Goal: Task Accomplishment & Management: Use online tool/utility

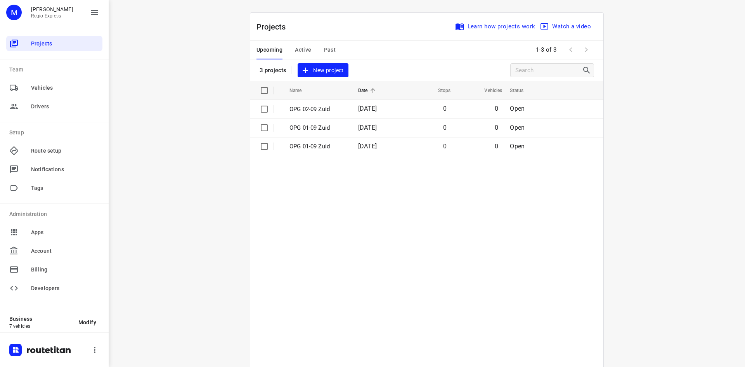
click at [298, 53] on span "Active" at bounding box center [303, 50] width 16 height 10
click at [310, 99] on th "Name" at bounding box center [317, 90] width 70 height 19
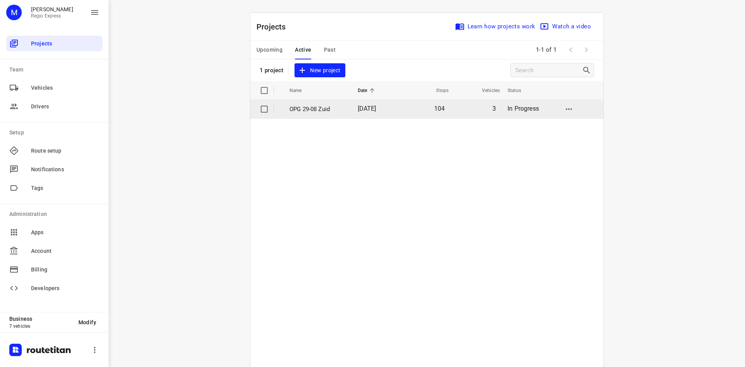
click at [310, 102] on td "OPG 29-08 Zuid" at bounding box center [317, 109] width 70 height 19
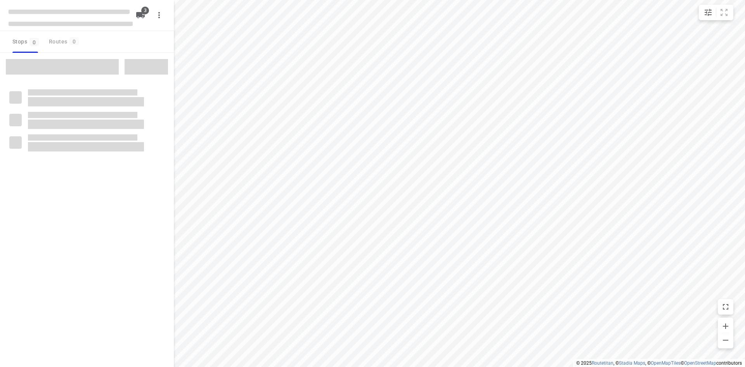
type input "distance"
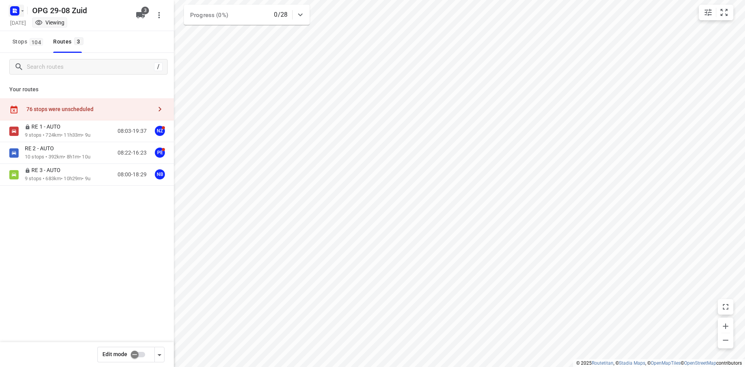
click at [17, 16] on icon "button" at bounding box center [15, 11] width 12 height 12
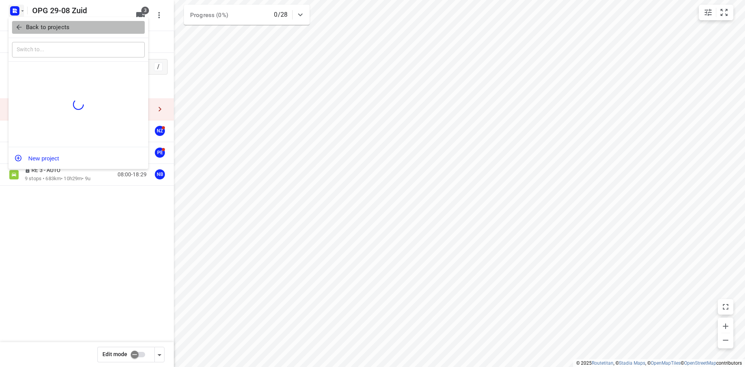
click at [40, 30] on p "Back to projects" at bounding box center [47, 27] width 43 height 9
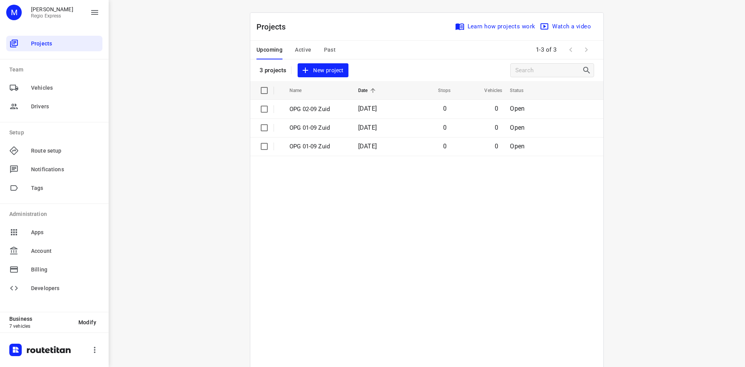
click at [298, 52] on span "Active" at bounding box center [303, 50] width 16 height 10
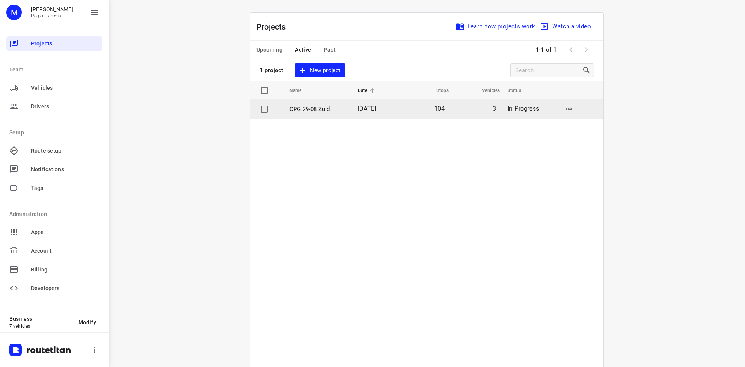
click at [319, 117] on td "OPG 29-08 Zuid" at bounding box center [317, 109] width 70 height 19
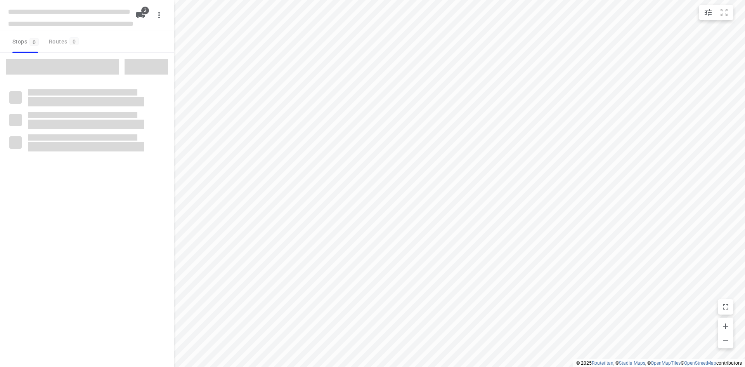
type input "distance"
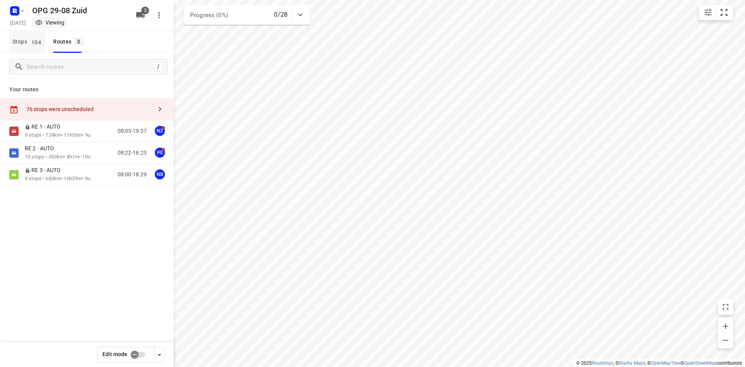
click at [28, 47] on button "Stops 104" at bounding box center [27, 42] width 36 height 22
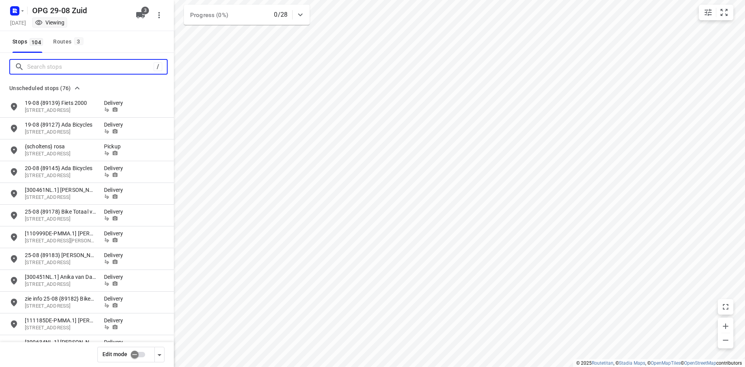
click at [44, 64] on input "Search stops" at bounding box center [90, 67] width 126 height 12
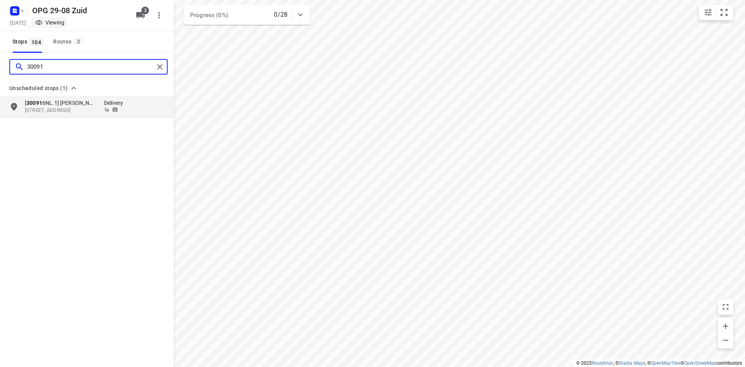
type input "300916"
drag, startPoint x: 82, startPoint y: 67, endPoint x: -30, endPoint y: 63, distance: 112.2
click at [0, 63] on html "i © 2025 Routetitan , © Stadia Maps , © OpenMapTiles © OpenStreetMap contributo…" at bounding box center [372, 183] width 745 height 367
drag, startPoint x: 34, startPoint y: 58, endPoint x: 21, endPoint y: 59, distance: 12.9
click at [21, 59] on div "300451" at bounding box center [87, 67] width 174 height 28
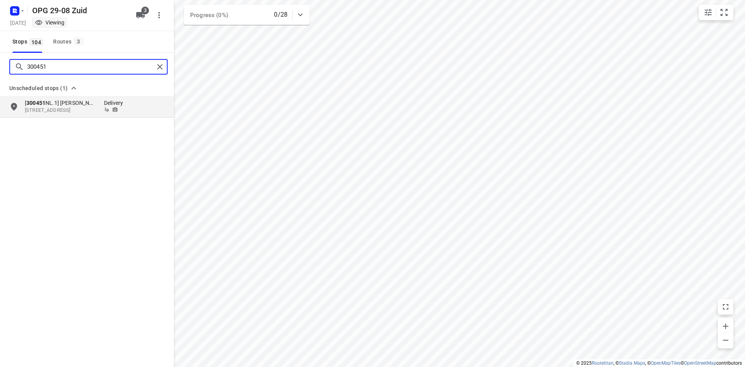
drag, startPoint x: 50, startPoint y: 62, endPoint x: -1, endPoint y: 68, distance: 51.2
click at [0, 68] on html "i © 2025 Routetitan , © Stadia Maps , © OpenMapTiles © OpenStreetMap contributo…" at bounding box center [372, 183] width 745 height 367
type input "300658"
click at [90, 113] on p "[STREET_ADDRESS]" at bounding box center [60, 110] width 71 height 7
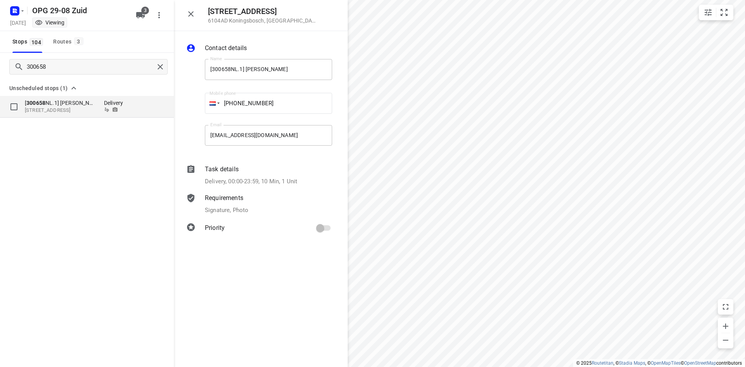
click at [50, 102] on p "[ 300658 NL.1] [PERSON_NAME]" at bounding box center [60, 103] width 71 height 8
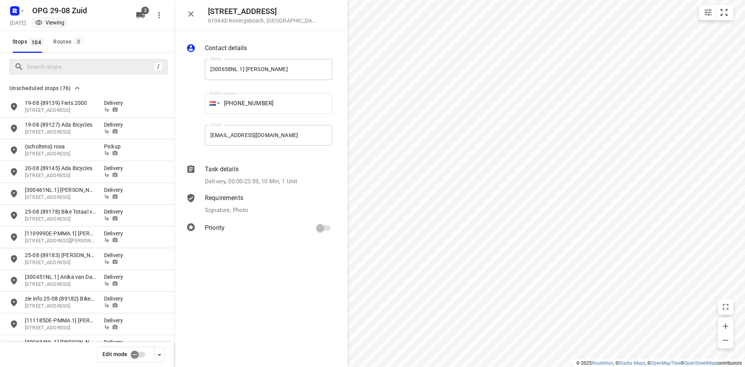
click at [142, 358] on input "checkbox" at bounding box center [134, 354] width 44 height 15
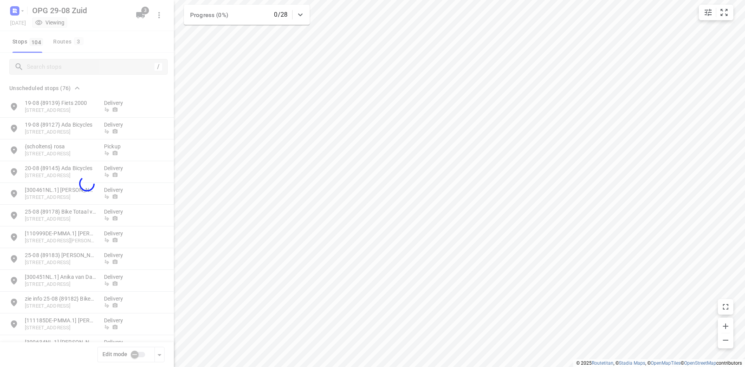
checkbox input "true"
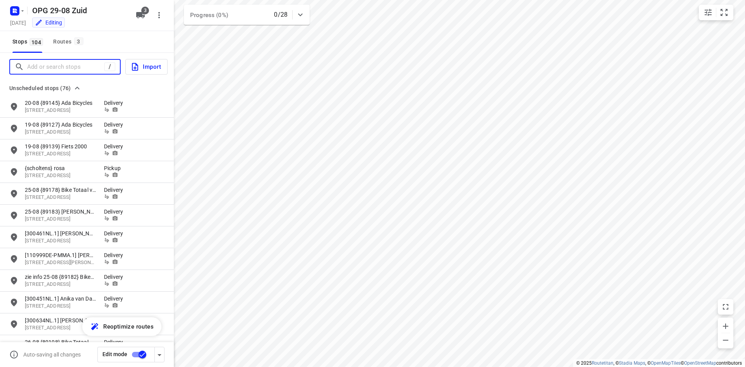
click at [39, 67] on input "Add or search stops" at bounding box center [65, 67] width 77 height 12
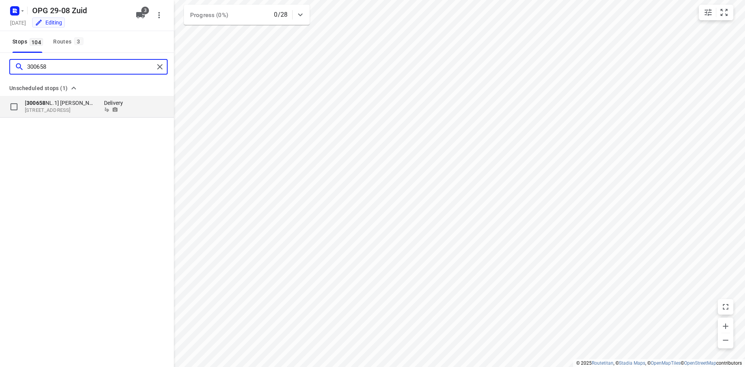
type input "300658"
click at [66, 102] on p "[ 300658 NL.1] [PERSON_NAME]" at bounding box center [60, 103] width 71 height 8
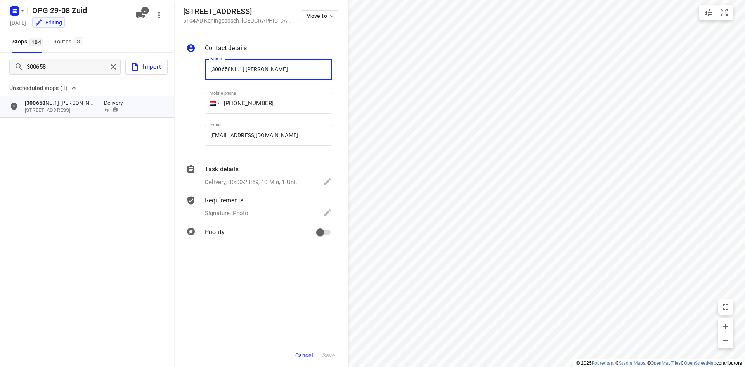
click at [209, 68] on input "[300658NL.1] [PERSON_NAME]" at bounding box center [268, 69] width 127 height 21
type input "1-9 [300658NL.1] [PERSON_NAME]"
click at [322, 233] on input "primary checkbox" at bounding box center [320, 232] width 44 height 15
checkbox input "true"
click at [334, 358] on button "Save" at bounding box center [328, 355] width 19 height 14
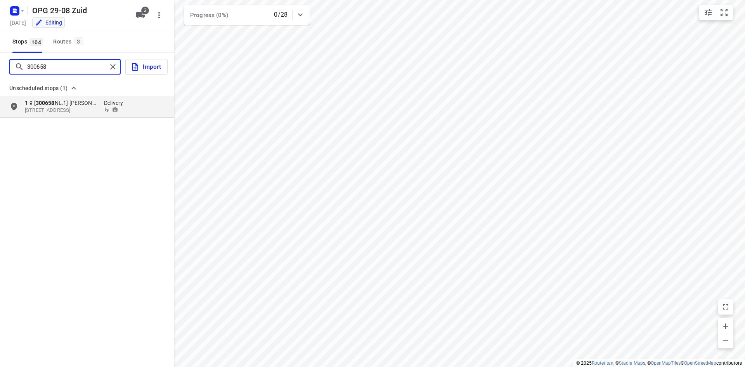
drag, startPoint x: 36, startPoint y: 64, endPoint x: -6, endPoint y: 62, distance: 41.9
click at [0, 62] on html "i © 2025 Routetitan , © Stadia Maps , © OpenMapTiles © OpenStreetMap contributo…" at bounding box center [372, 183] width 745 height 367
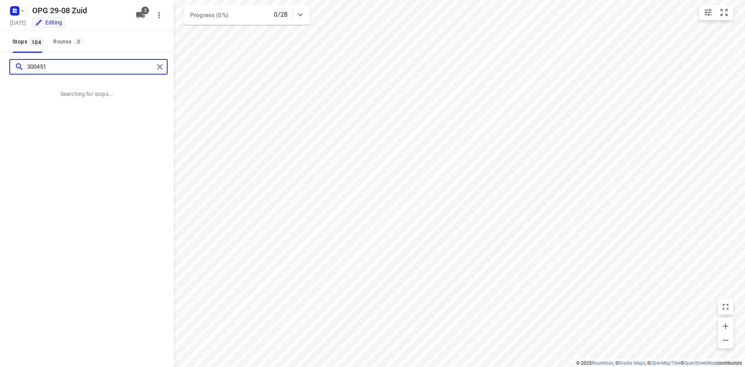
type input "300451"
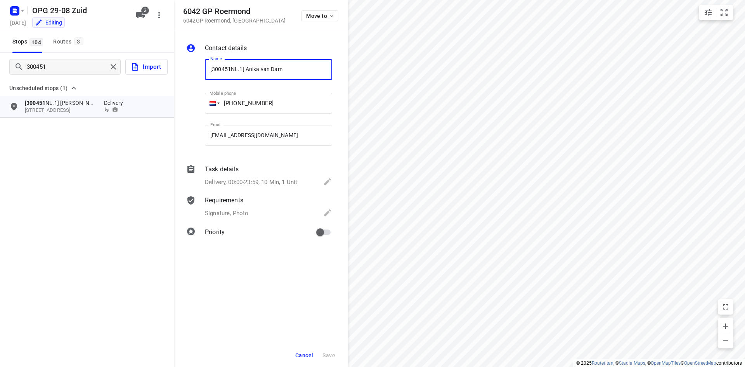
click at [208, 71] on input "[300451NL.1] Anika van Dam" at bounding box center [268, 69] width 127 height 21
click at [207, 69] on input "[300451NL.1] Anika van Dam" at bounding box center [268, 69] width 127 height 21
type input "1-9 [300451NL.1] Anika van Dam"
click at [326, 348] on button "Save" at bounding box center [328, 355] width 19 height 14
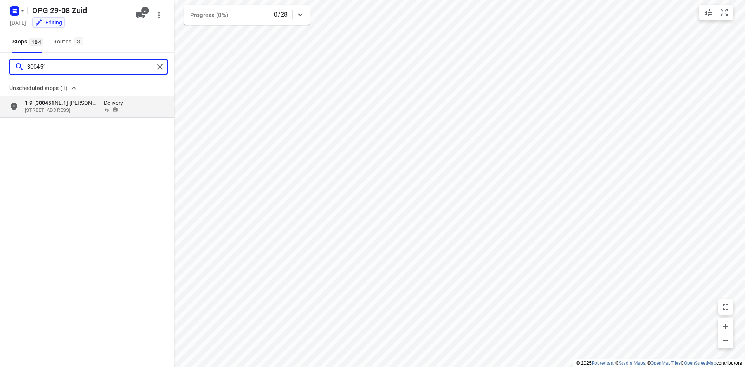
drag, startPoint x: 7, startPoint y: 66, endPoint x: -52, endPoint y: 62, distance: 58.7
click at [0, 62] on html "i © 2025 Routetitan , © Stadia Maps , © OpenMapTiles © OpenStreetMap contributo…" at bounding box center [372, 183] width 745 height 367
type input "300916"
click at [54, 106] on p "[ 300916 NL.1] [PERSON_NAME]" at bounding box center [60, 103] width 71 height 8
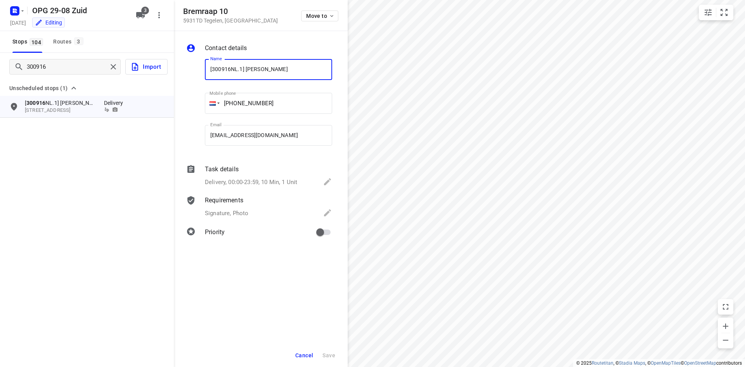
click at [207, 67] on input "[300916NL.1] [PERSON_NAME]" at bounding box center [268, 69] width 127 height 21
type input "1- [300916NL.1] [PERSON_NAME]"
click at [328, 349] on button "Save" at bounding box center [328, 355] width 19 height 14
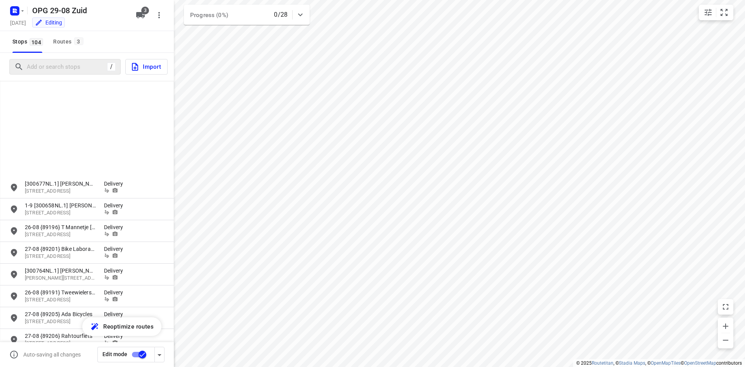
scroll to position [543, 0]
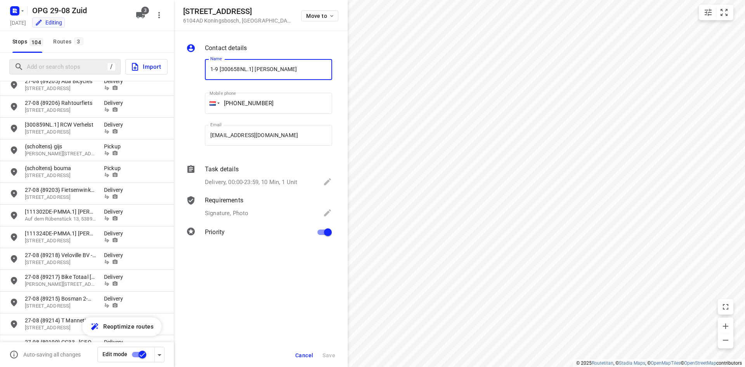
click at [300, 354] on span "Cancel" at bounding box center [304, 355] width 18 height 6
click at [309, 349] on button "Cancel" at bounding box center [304, 355] width 24 height 14
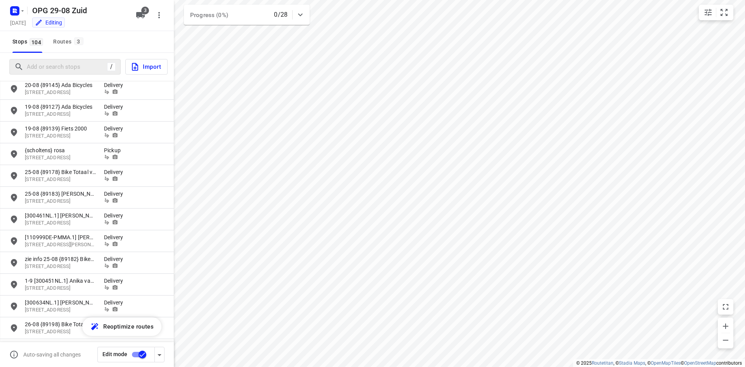
scroll to position [0, 0]
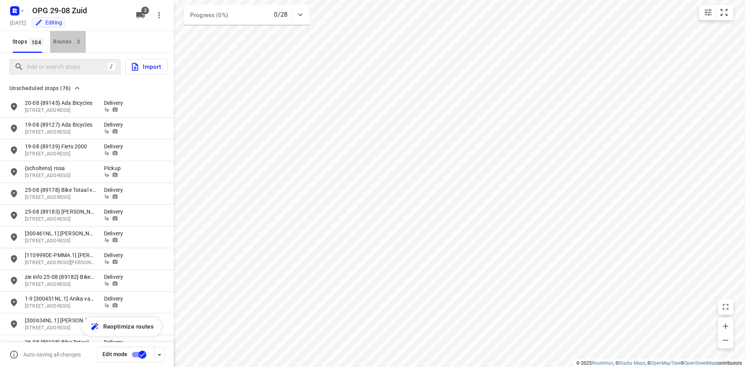
click at [76, 46] on div "Routes 3" at bounding box center [69, 42] width 32 height 10
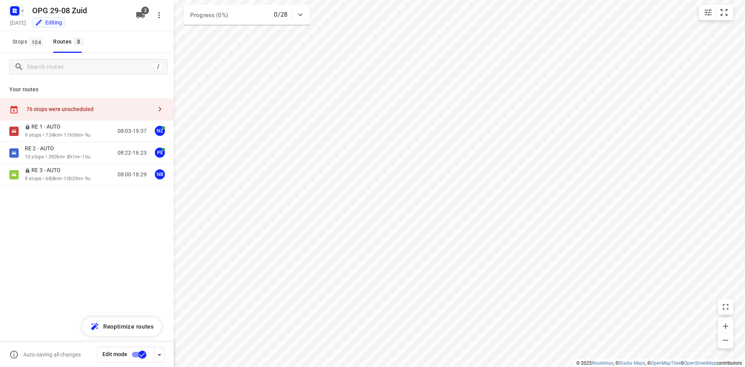
click at [12, 13] on rect "button" at bounding box center [14, 10] width 9 height 9
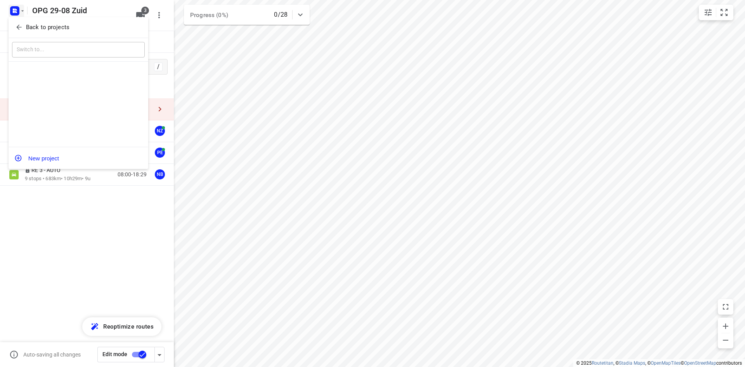
click at [23, 31] on button "Back to projects" at bounding box center [78, 27] width 133 height 13
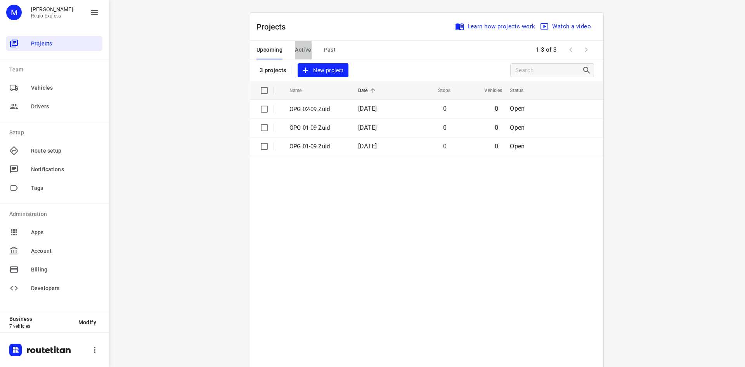
click at [297, 51] on span "Active" at bounding box center [303, 50] width 16 height 10
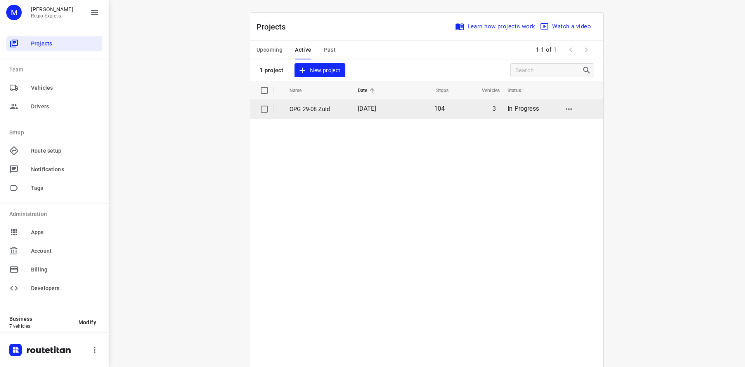
click at [298, 114] on td "OPG 29-08 Zuid" at bounding box center [317, 109] width 70 height 19
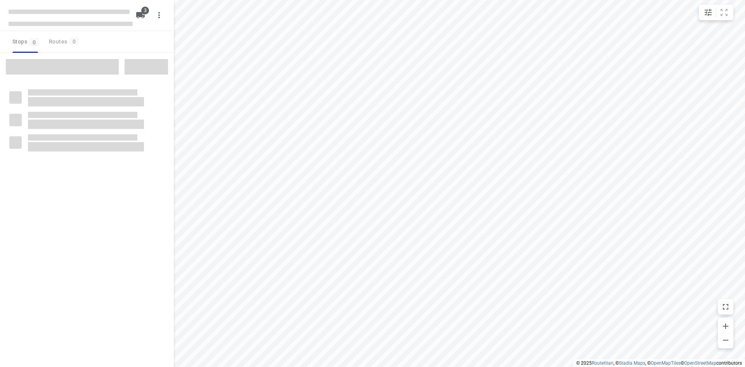
type input "distance"
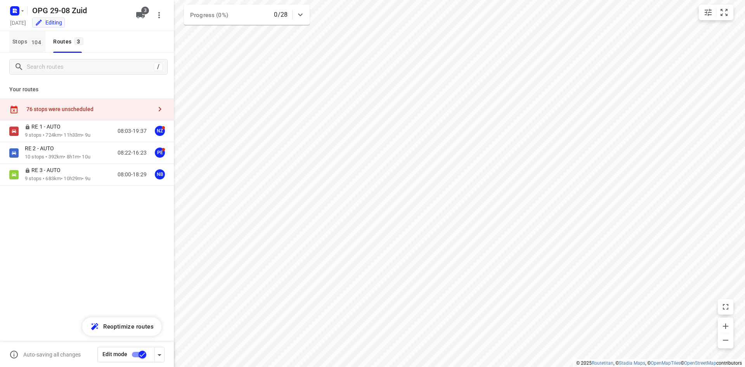
click at [33, 44] on span "104" at bounding box center [36, 42] width 14 height 8
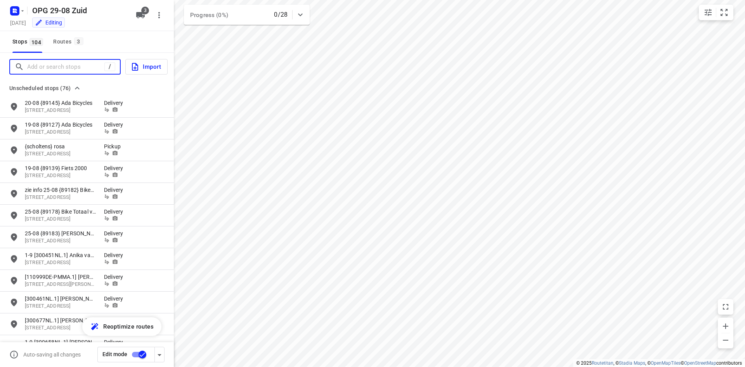
click at [38, 64] on input "Add or search stops" at bounding box center [65, 67] width 77 height 12
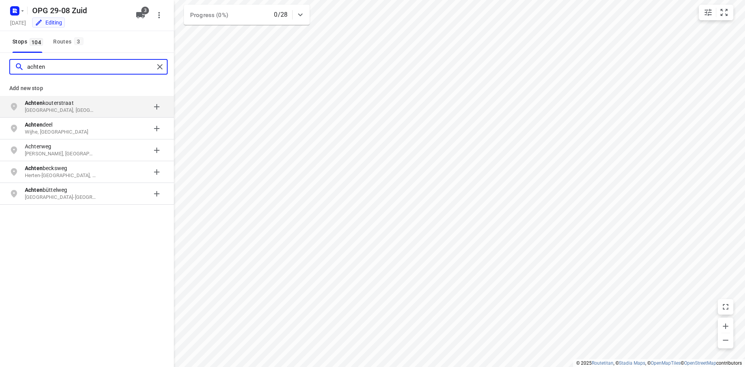
click at [45, 66] on input "achten" at bounding box center [90, 67] width 127 height 12
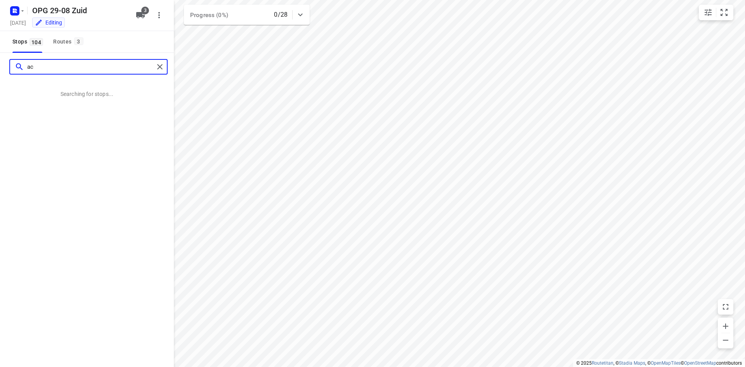
type input "a"
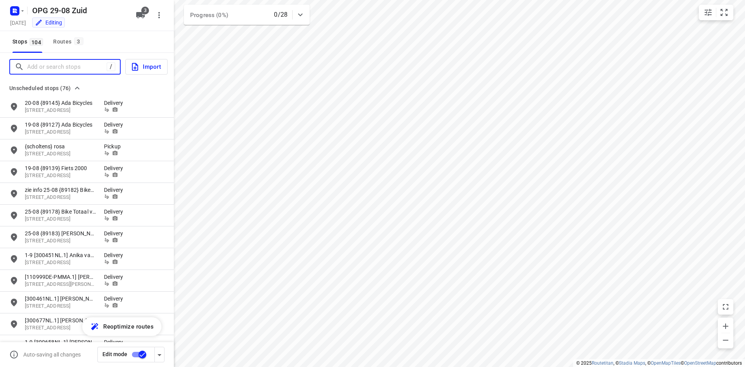
click at [65, 66] on input "Add or search stops" at bounding box center [67, 67] width 80 height 12
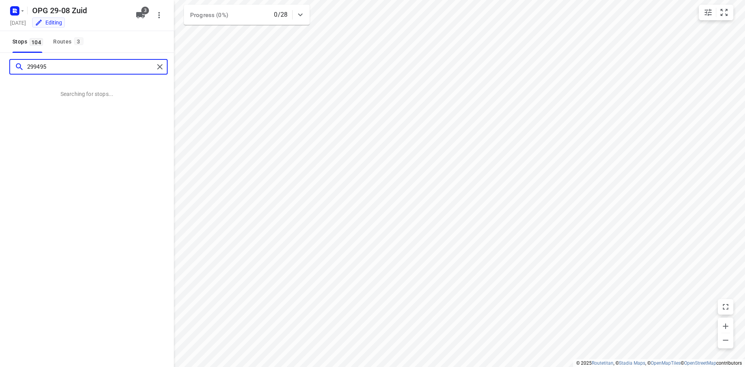
type input "299495"
click at [13, 10] on icon "button" at bounding box center [14, 10] width 2 height 2
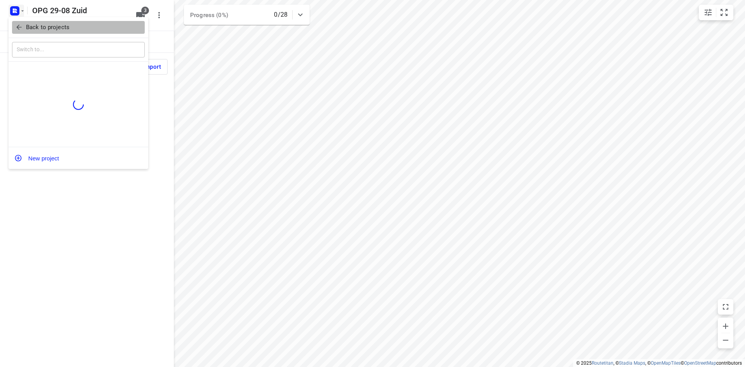
click at [21, 31] on icon "button" at bounding box center [19, 27] width 8 height 8
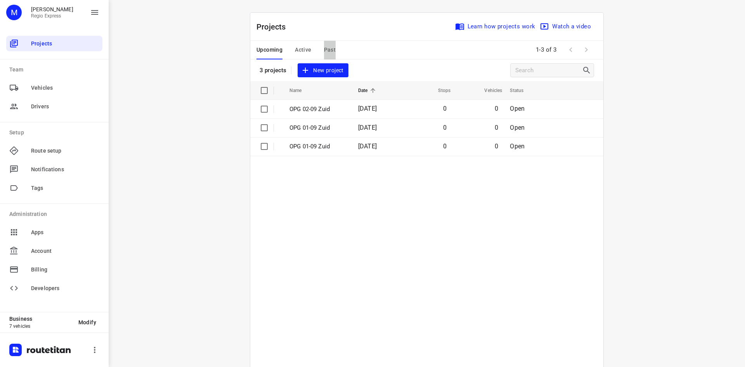
click at [330, 51] on span "Past" at bounding box center [330, 50] width 12 height 10
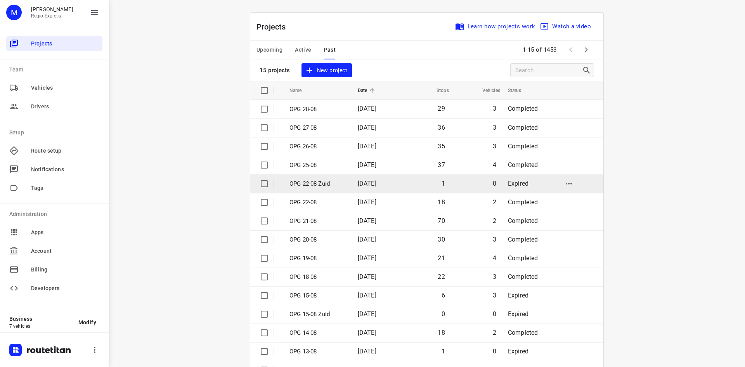
click at [336, 183] on p "OPG 22-08 Zuid" at bounding box center [317, 183] width 57 height 9
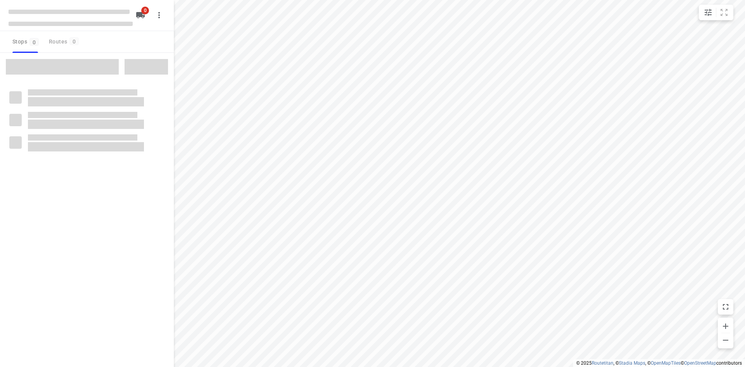
type input "distance"
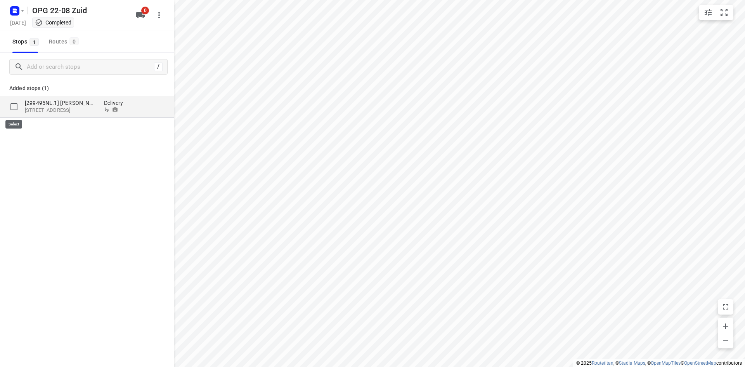
click at [17, 109] on input "grid" at bounding box center [14, 107] width 16 height 16
checkbox input "true"
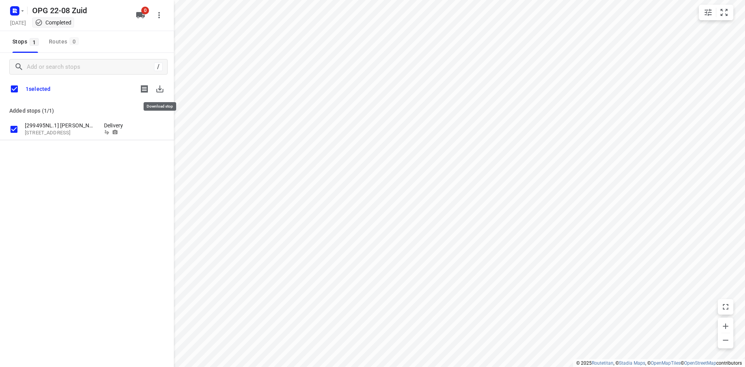
click at [163, 91] on icon "button" at bounding box center [159, 88] width 7 height 7
drag, startPoint x: 19, startPoint y: 10, endPoint x: 20, endPoint y: 16, distance: 5.6
click at [20, 16] on icon "button" at bounding box center [15, 11] width 12 height 12
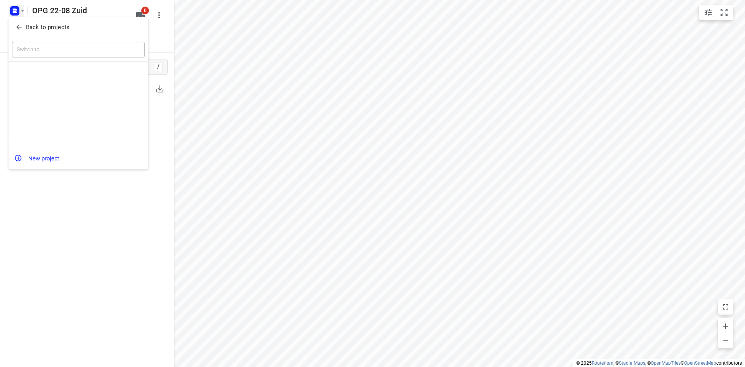
drag, startPoint x: 20, startPoint y: 16, endPoint x: 29, endPoint y: 28, distance: 15.6
click at [25, 28] on span "Back to projects" at bounding box center [78, 27] width 126 height 9
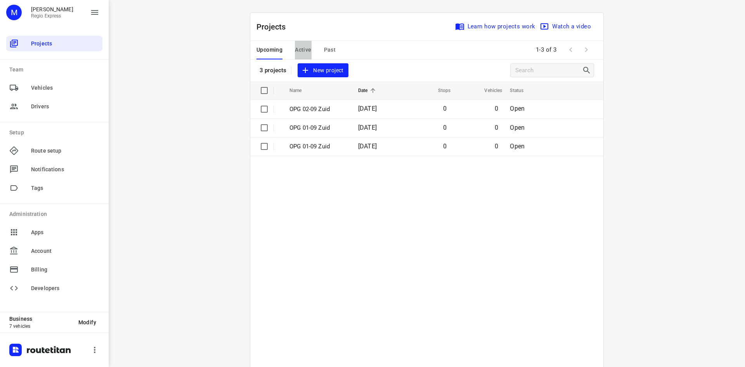
click at [302, 50] on span "Active" at bounding box center [303, 50] width 16 height 10
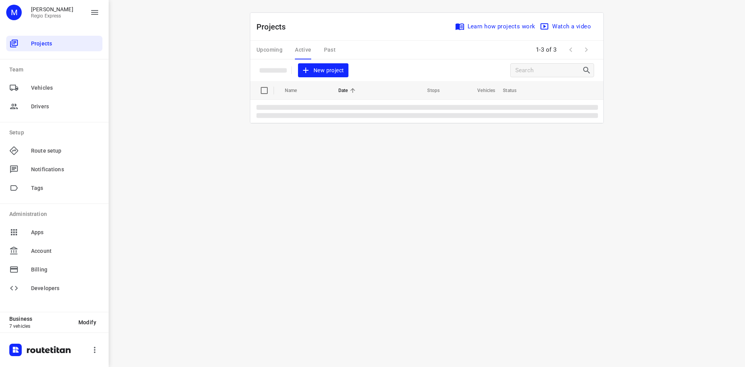
click at [302, 50] on div "Upcoming Active Past" at bounding box center [302, 50] width 92 height 19
click at [317, 114] on td "OPG 29-08 Zuid" at bounding box center [317, 109] width 70 height 19
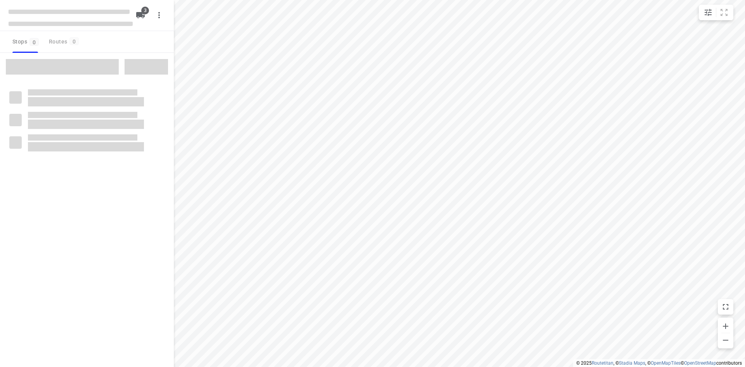
type input "distance"
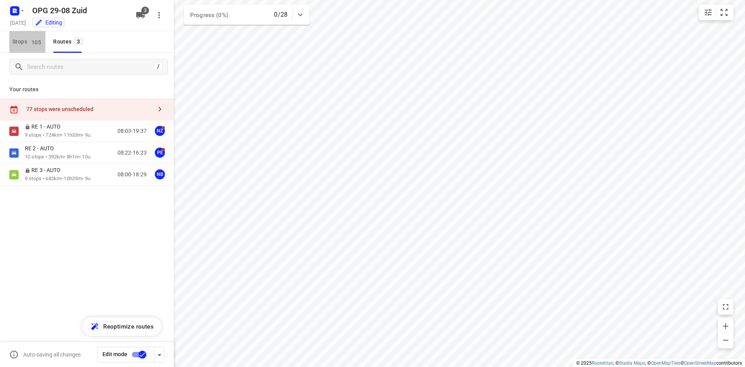
click at [25, 43] on span "Stops 105" at bounding box center [28, 42] width 33 height 10
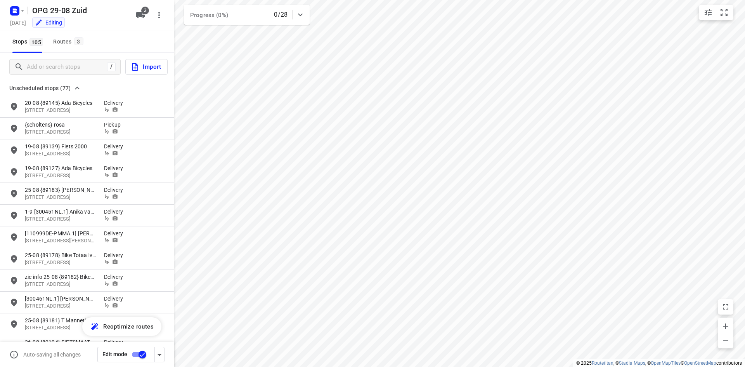
click at [149, 69] on span "Import" at bounding box center [145, 67] width 31 height 10
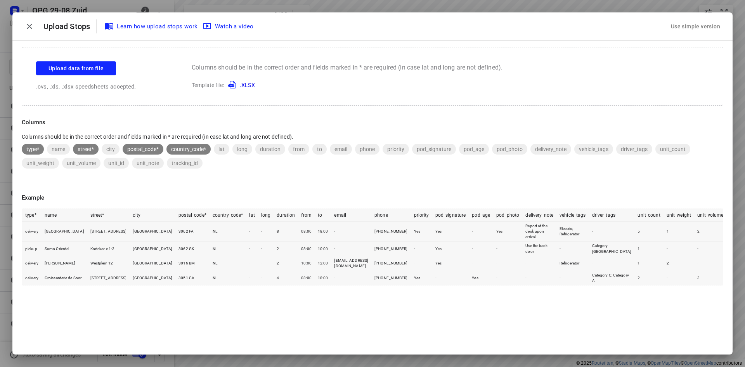
click at [685, 24] on div "Use simple version" at bounding box center [695, 26] width 52 height 13
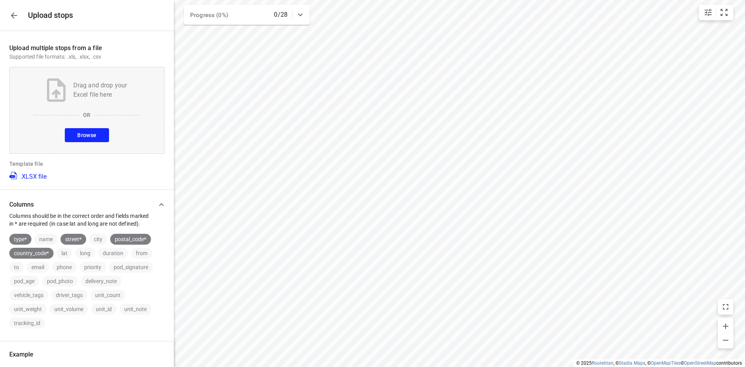
click at [81, 138] on span "Browse" at bounding box center [86, 135] width 19 height 10
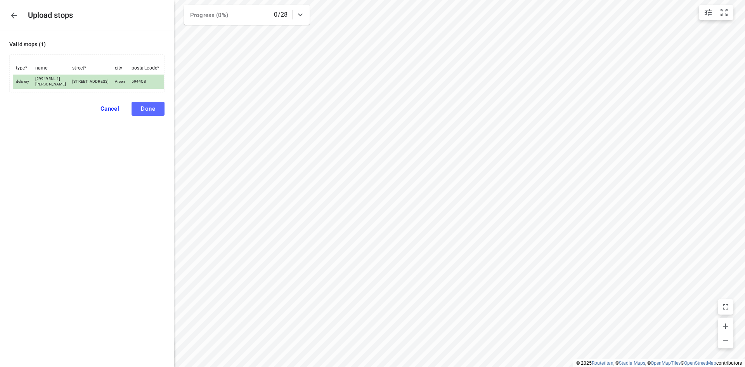
click at [155, 116] on button "Done" at bounding box center [147, 109] width 33 height 14
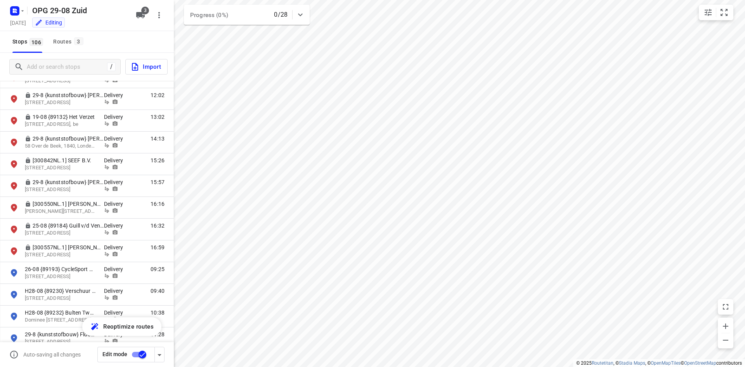
scroll to position [1629, 0]
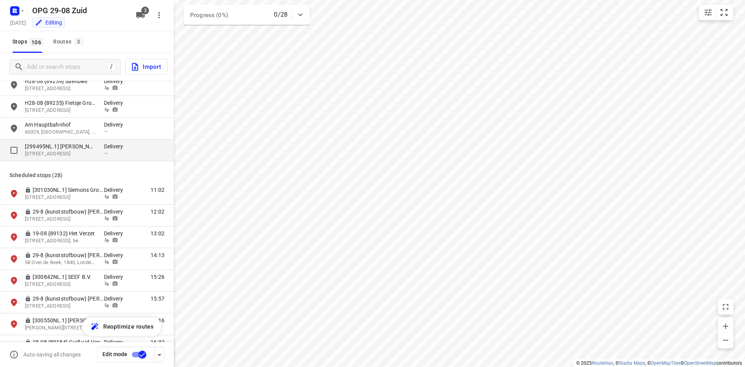
click at [84, 153] on p "[STREET_ADDRESS]" at bounding box center [60, 153] width 71 height 7
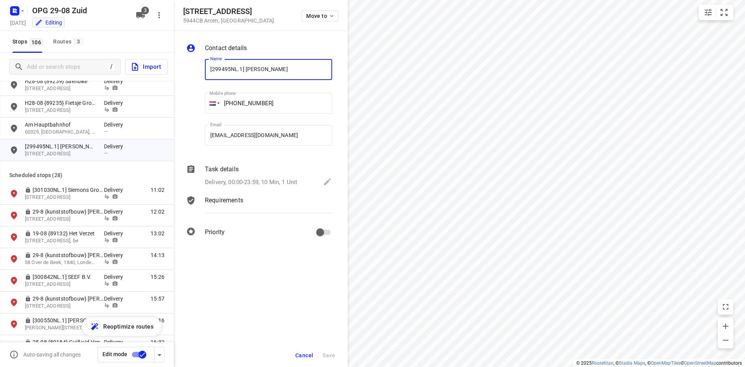
click at [209, 71] on input "[299495NL.1] [PERSON_NAME]" at bounding box center [268, 69] width 127 height 21
type input "1-9 [299495NL.1] [PERSON_NAME]"
click at [268, 197] on div "Requirements" at bounding box center [268, 199] width 127 height 9
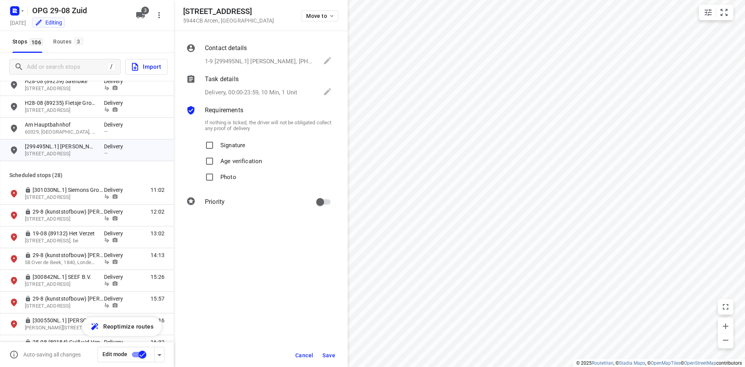
click at [221, 145] on p "Signature" at bounding box center [232, 142] width 25 height 11
click at [217, 145] on input "Signature" at bounding box center [210, 145] width 16 height 16
checkbox input "true"
click at [223, 175] on p "Photo" at bounding box center [228, 174] width 16 height 11
click at [217, 175] on input "Photo" at bounding box center [210, 177] width 16 height 16
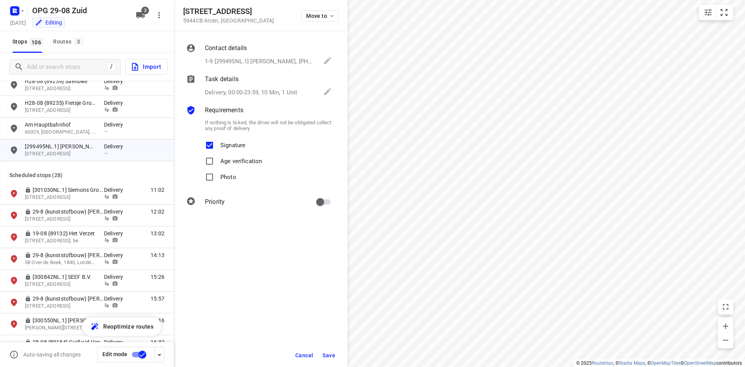
checkbox input "true"
click at [318, 199] on input "primary checkbox" at bounding box center [320, 201] width 44 height 15
checkbox input "true"
click at [325, 353] on span "Save" at bounding box center [328, 355] width 13 height 6
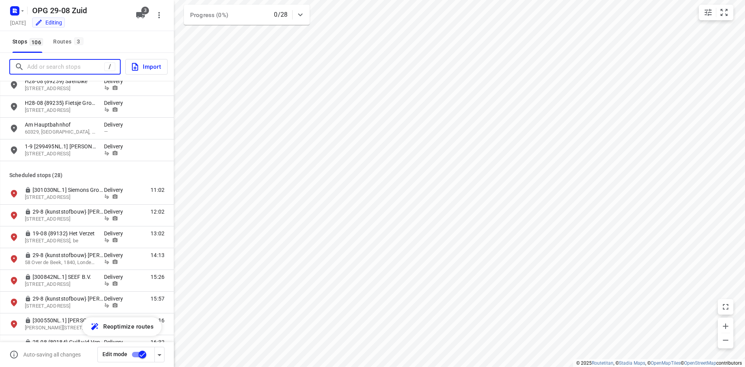
click at [40, 67] on input "Add or search stops" at bounding box center [65, 67] width 77 height 12
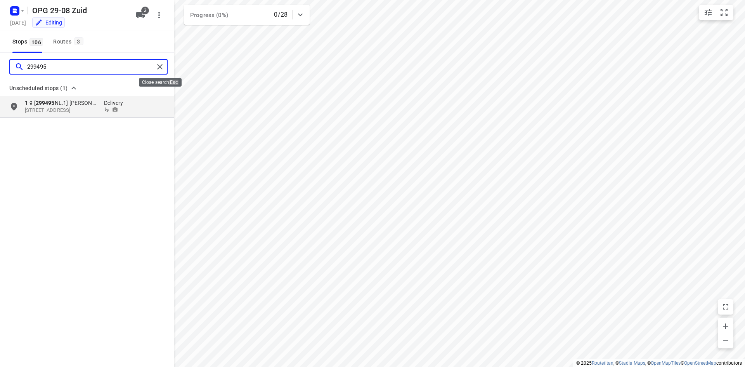
type input "299495"
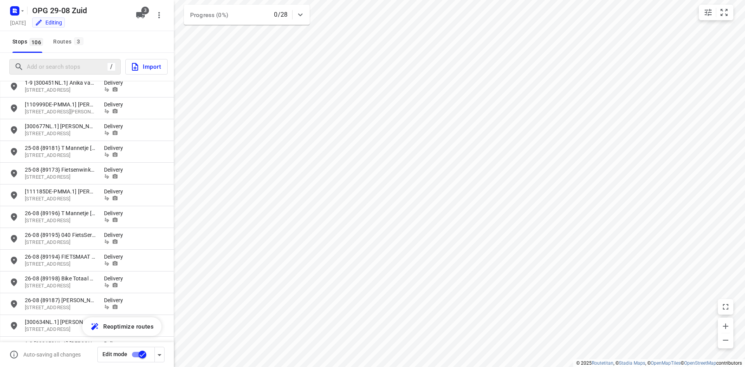
scroll to position [0, 0]
click at [72, 37] on div "Routes 3" at bounding box center [69, 42] width 32 height 10
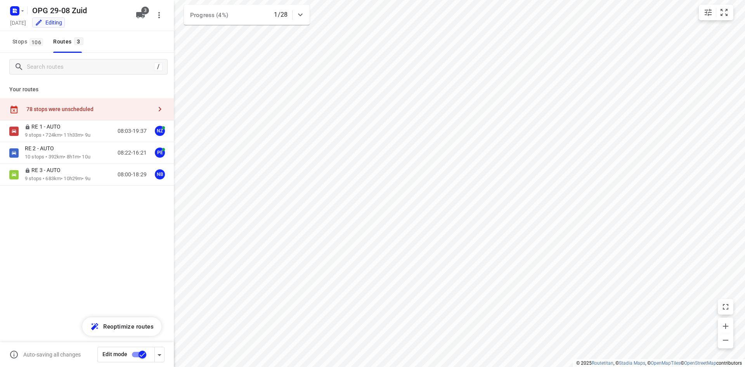
click at [72, 101] on div "78 stops were unscheduled" at bounding box center [87, 109] width 174 height 22
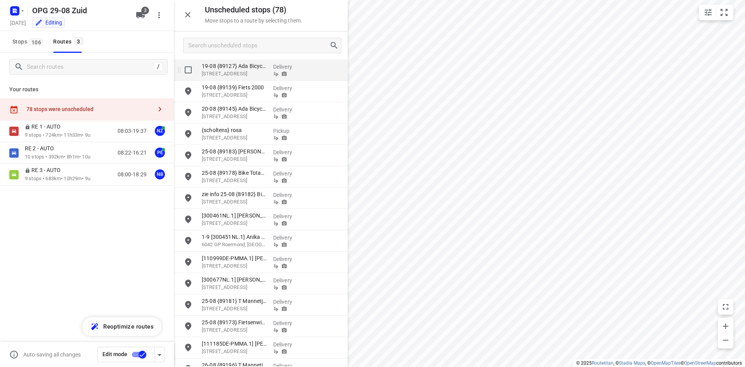
click at [194, 69] on input "grid" at bounding box center [188, 70] width 16 height 16
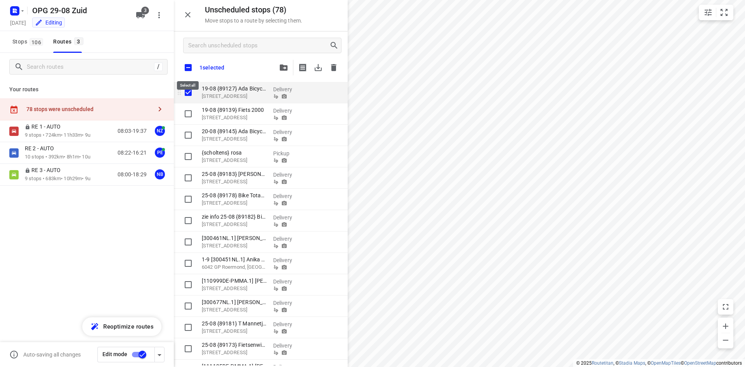
checkbox input "true"
drag, startPoint x: 190, startPoint y: 63, endPoint x: 202, endPoint y: 66, distance: 12.4
click at [190, 63] on input "checkbox" at bounding box center [188, 67] width 16 height 16
checkbox input "true"
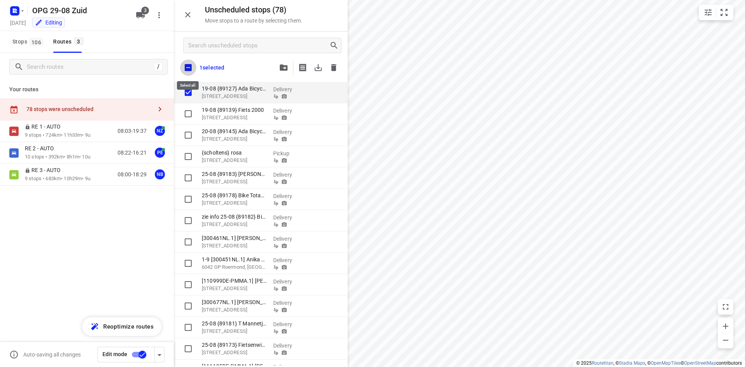
checkbox input "true"
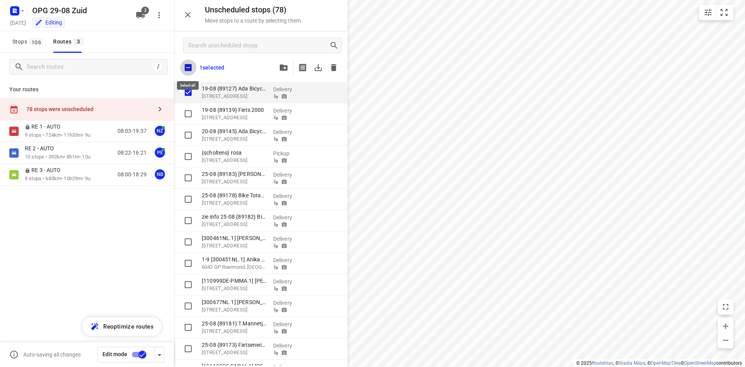
checkbox input "true"
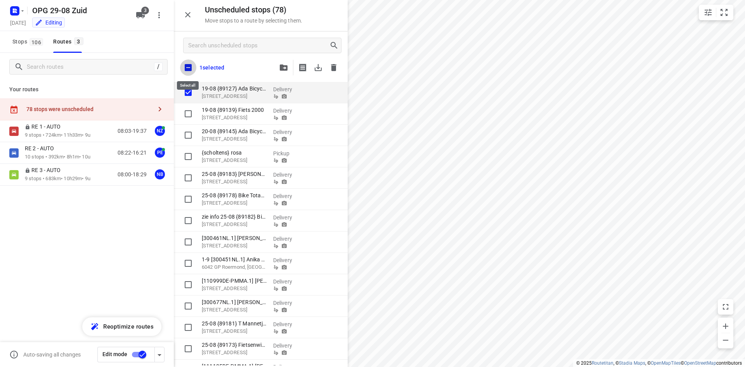
checkbox input "true"
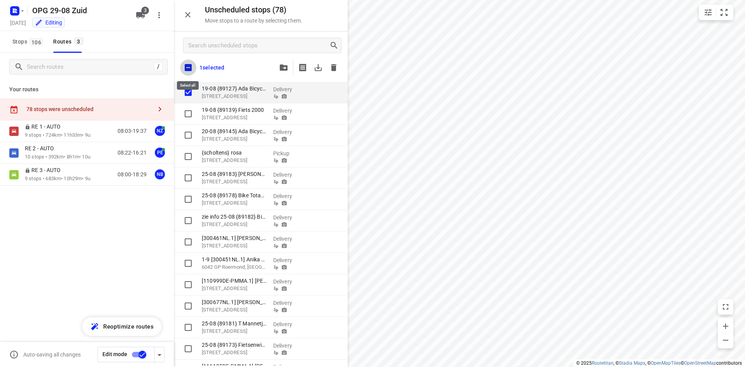
checkbox input "true"
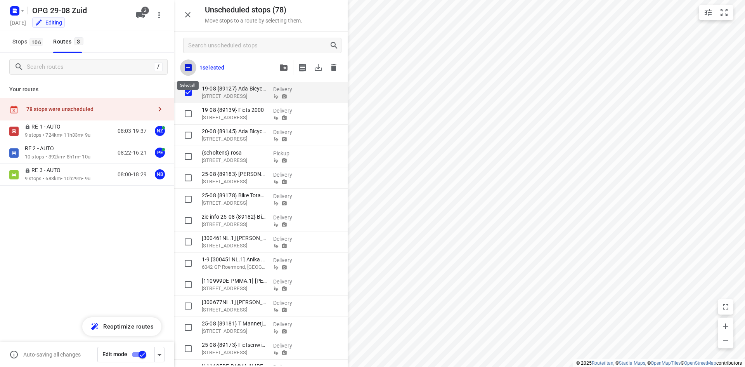
checkbox input "true"
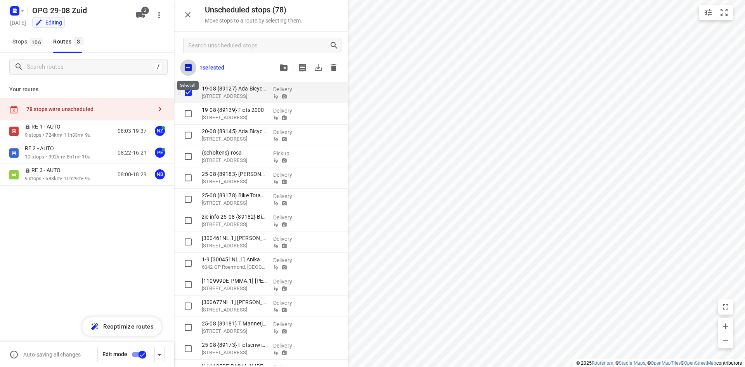
checkbox input "true"
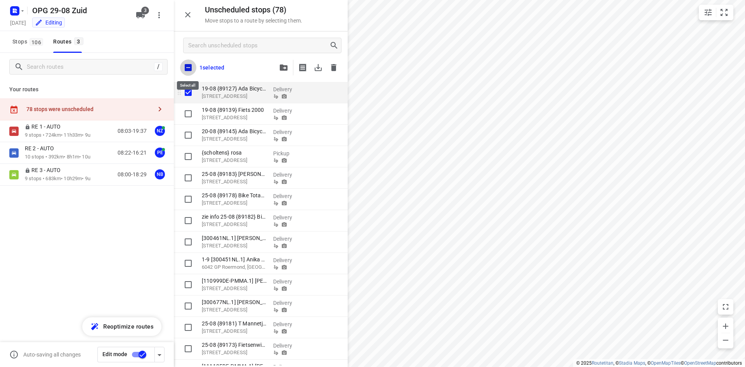
checkbox input "true"
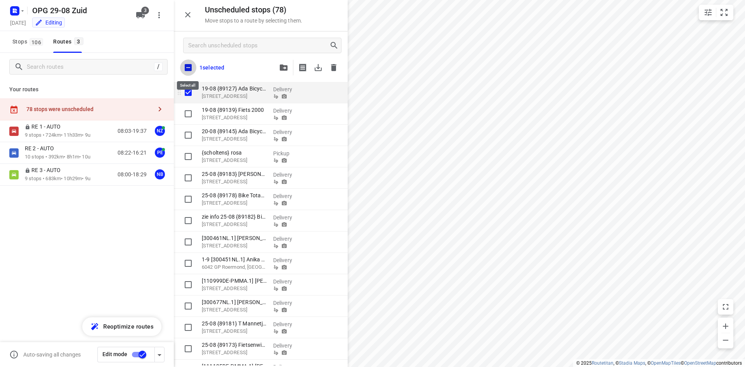
checkbox input "true"
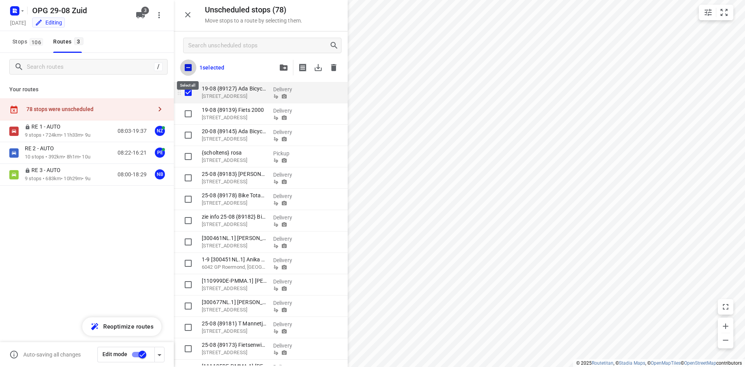
checkbox input "true"
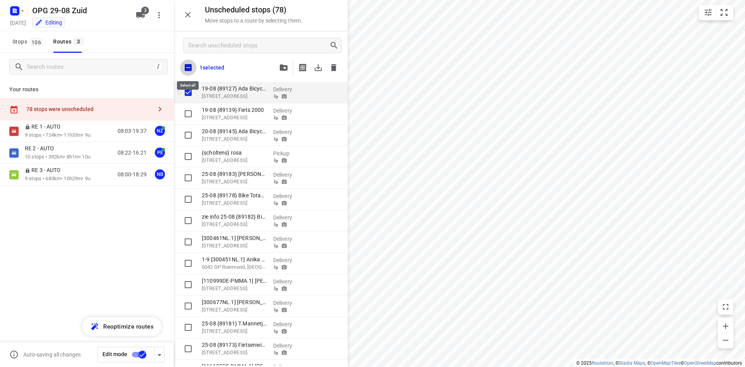
checkbox input "true"
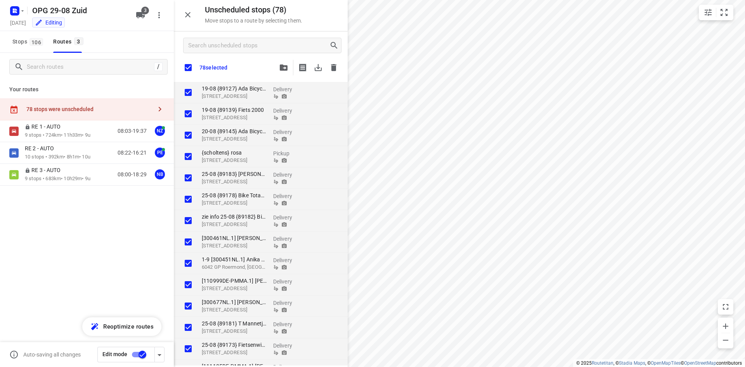
checkbox input "true"
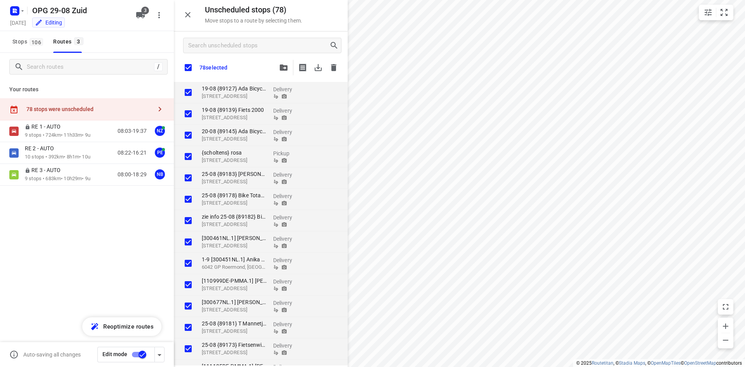
checkbox input "true"
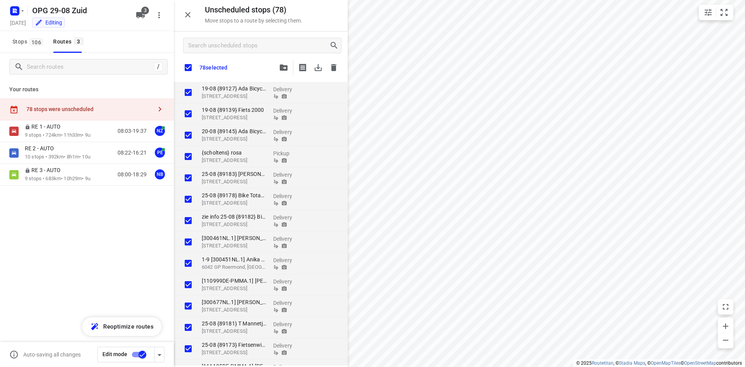
checkbox input "true"
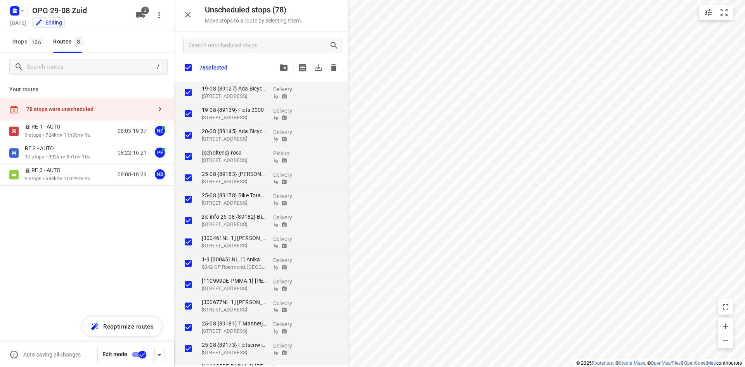
checkbox input "true"
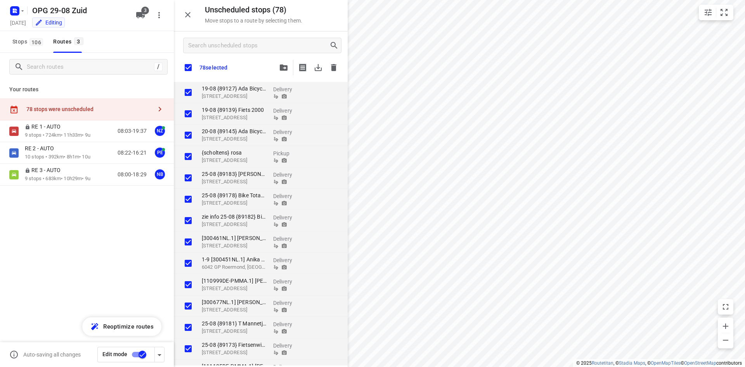
checkbox input "true"
click at [316, 69] on icon "button" at bounding box center [317, 67] width 9 height 9
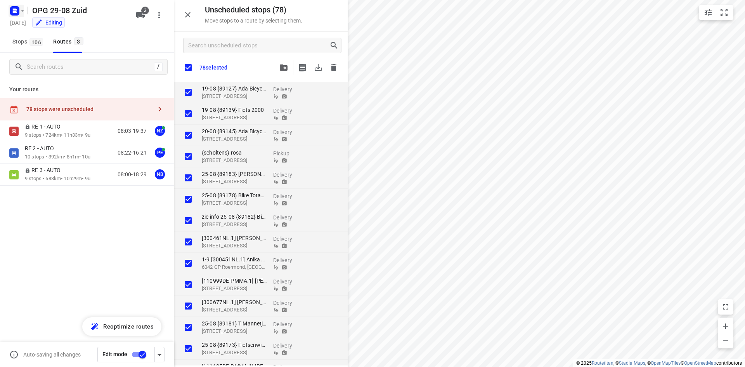
click at [17, 13] on rect "button" at bounding box center [14, 10] width 9 height 9
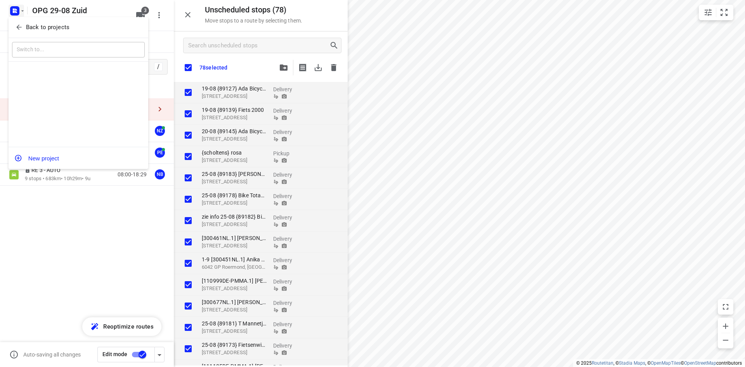
click at [23, 32] on button "Back to projects" at bounding box center [78, 27] width 133 height 13
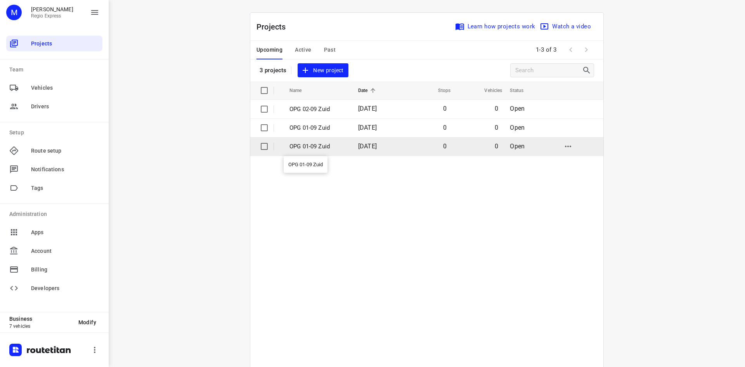
click at [301, 144] on p "OPG 01-09 Zuid" at bounding box center [317, 146] width 57 height 9
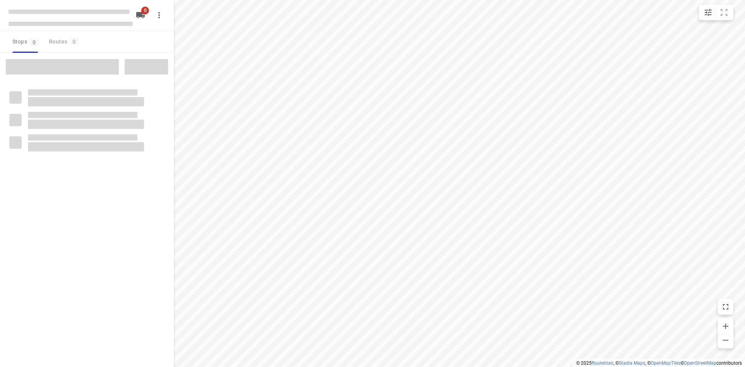
type input "distance"
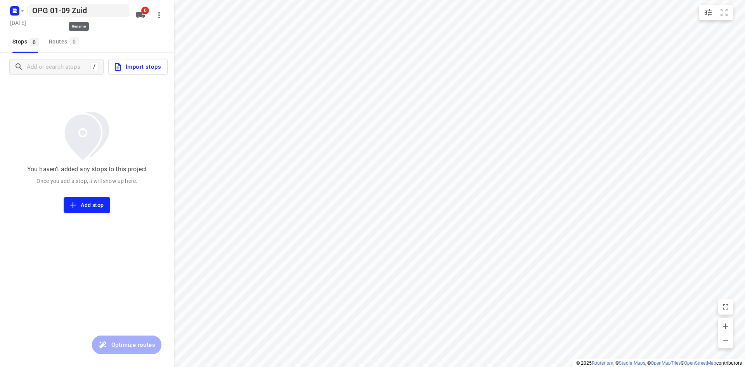
click at [64, 9] on h5 "OPG 01-09 Zuid" at bounding box center [79, 10] width 100 height 12
click at [92, 11] on input "OPG 01-09 Zuid" at bounding box center [79, 10] width 100 height 12
type input "OPG 01-09"
click at [118, 62] on icon "button" at bounding box center [117, 66] width 9 height 9
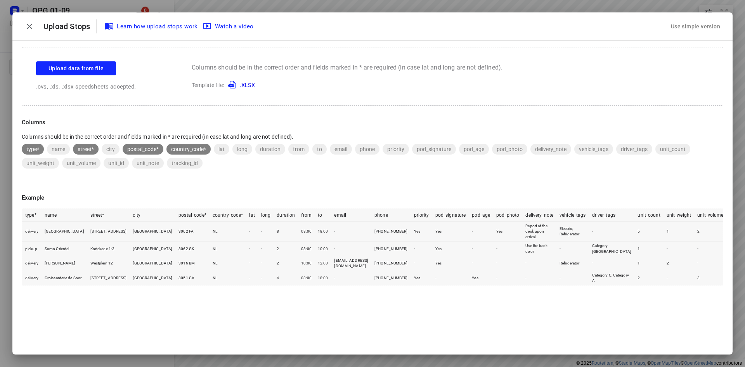
click at [698, 25] on div "Use simple version" at bounding box center [695, 26] width 52 height 13
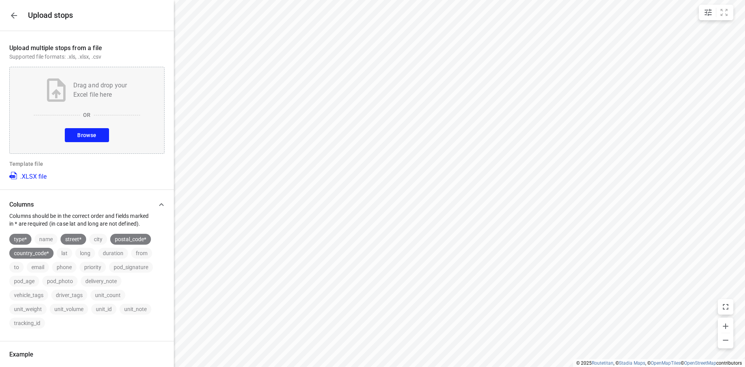
click at [88, 125] on div "Drag and drop your Excel file here OR Browse" at bounding box center [86, 110] width 155 height 87
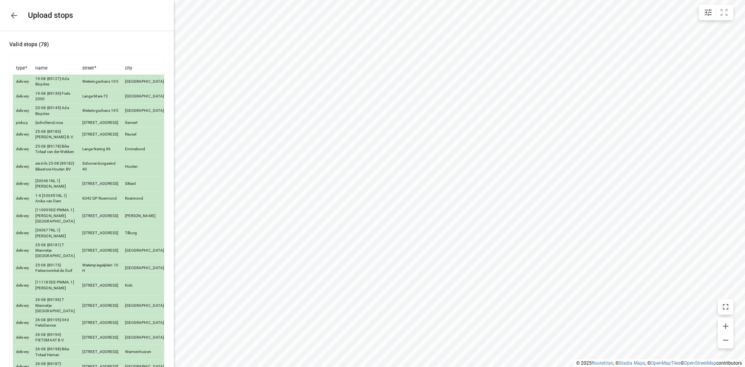
scroll to position [1074, 0]
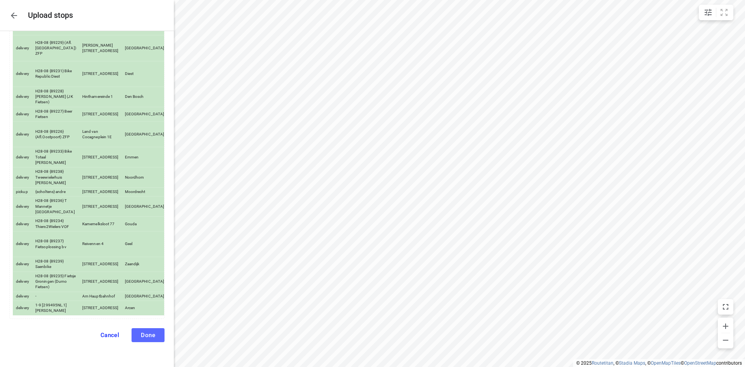
click at [148, 329] on button "Done" at bounding box center [147, 335] width 33 height 14
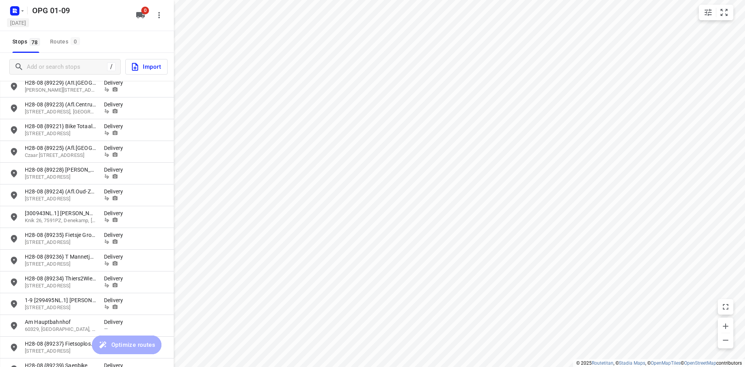
scroll to position [1382, 0]
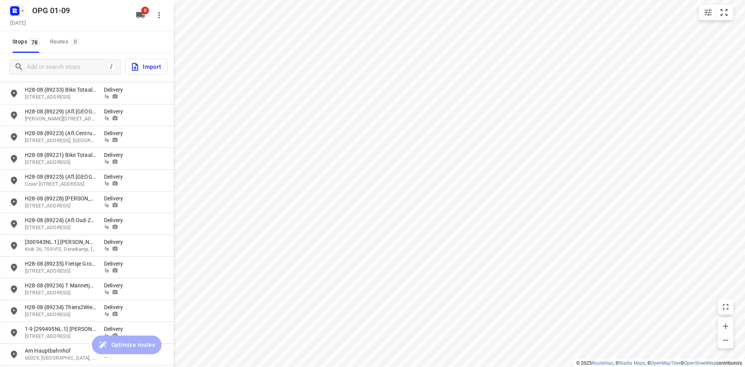
click at [14, 12] on icon "button" at bounding box center [14, 12] width 2 height 2
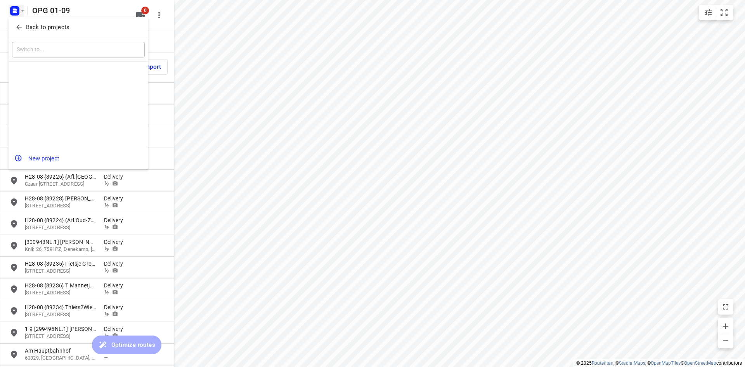
click at [16, 29] on icon "button" at bounding box center [19, 27] width 8 height 8
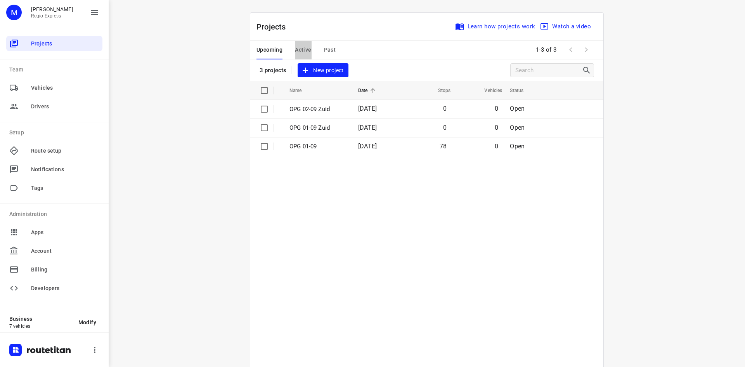
click at [300, 50] on span "Active" at bounding box center [303, 50] width 16 height 10
click at [315, 107] on p "OPG 29-08 Zuid" at bounding box center [317, 109] width 57 height 9
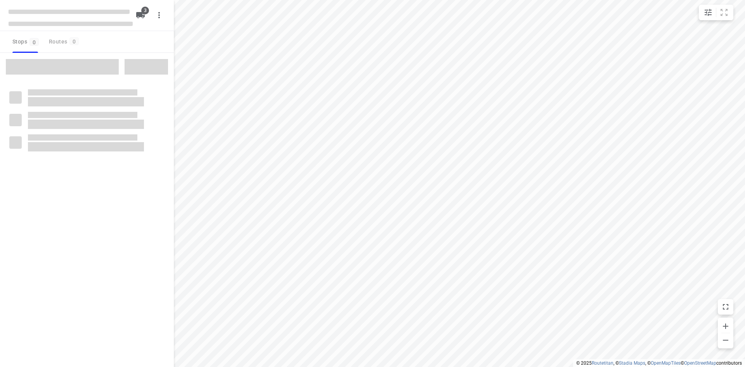
type input "distance"
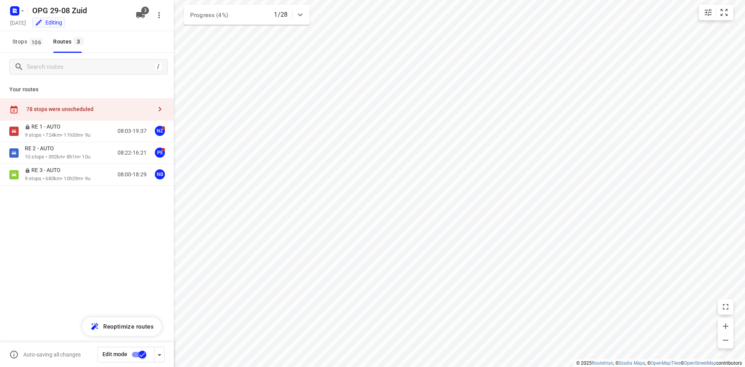
click at [63, 116] on div "78 stops were unscheduled" at bounding box center [87, 109] width 174 height 22
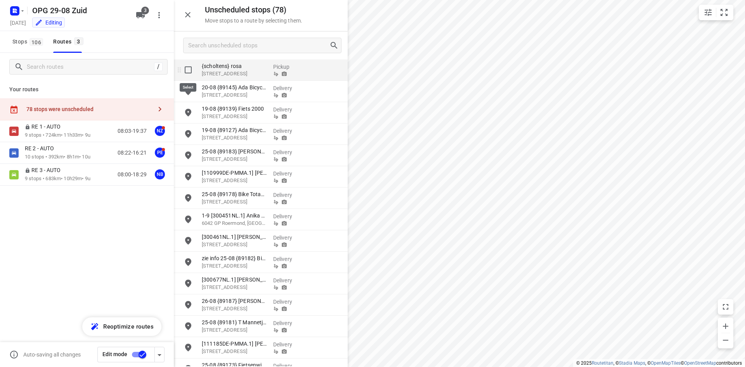
click at [189, 71] on input "grid" at bounding box center [188, 70] width 16 height 16
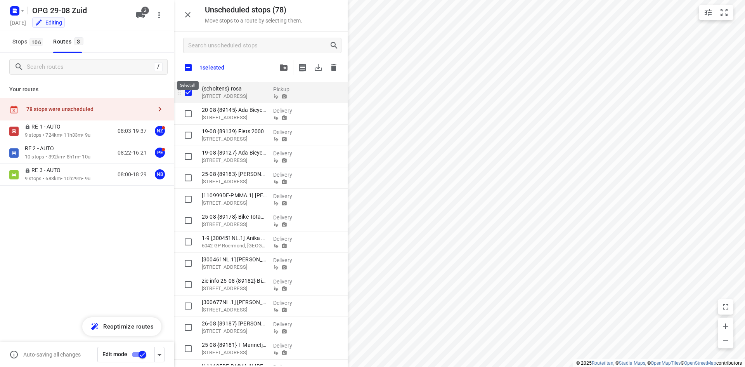
checkbox input "true"
click at [189, 71] on input "checkbox" at bounding box center [188, 67] width 16 height 16
checkbox input "true"
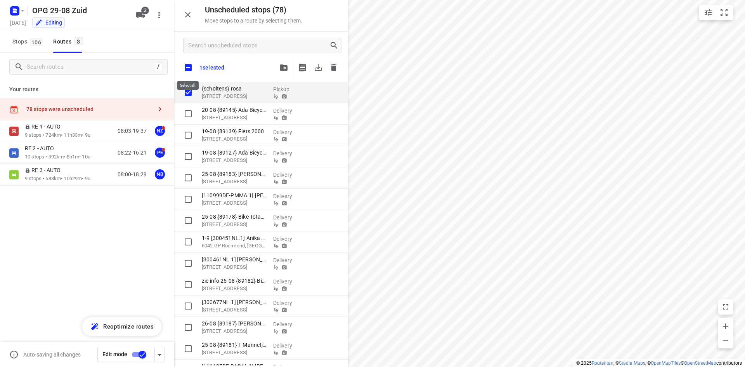
checkbox input "true"
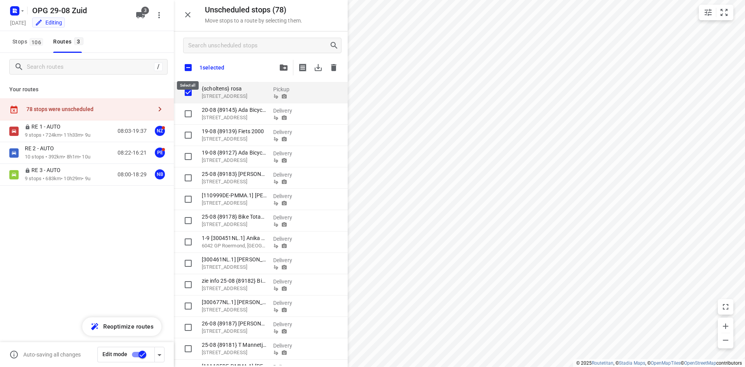
checkbox input "true"
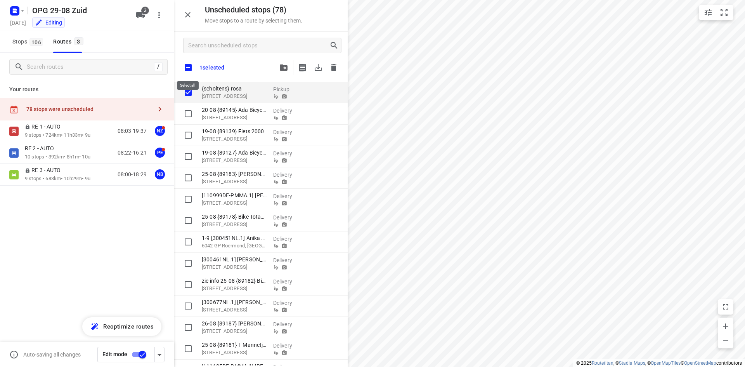
checkbox input "true"
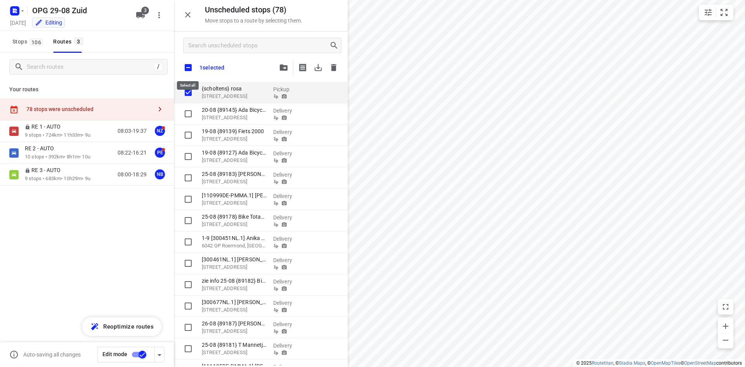
checkbox input "true"
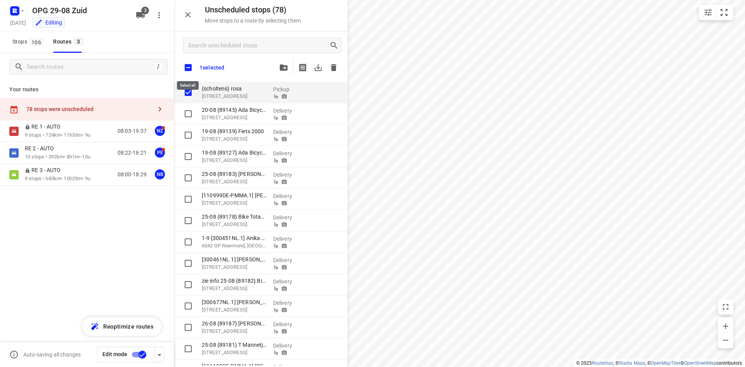
checkbox input "true"
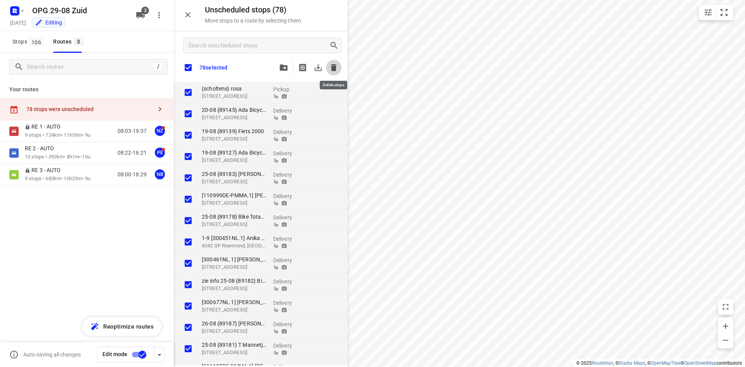
click at [332, 67] on icon "button" at bounding box center [333, 67] width 5 height 7
checkbox input "true"
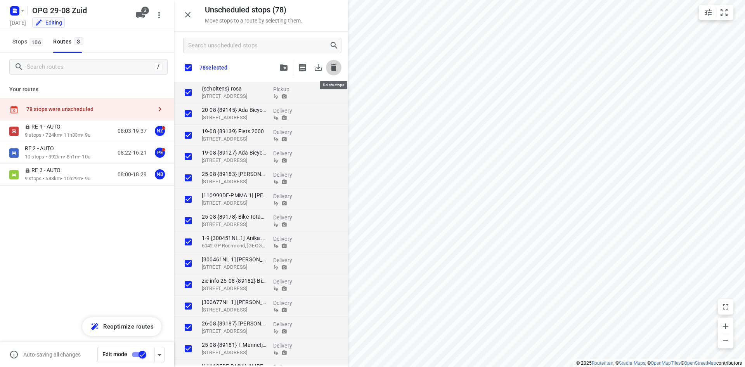
checkbox input "true"
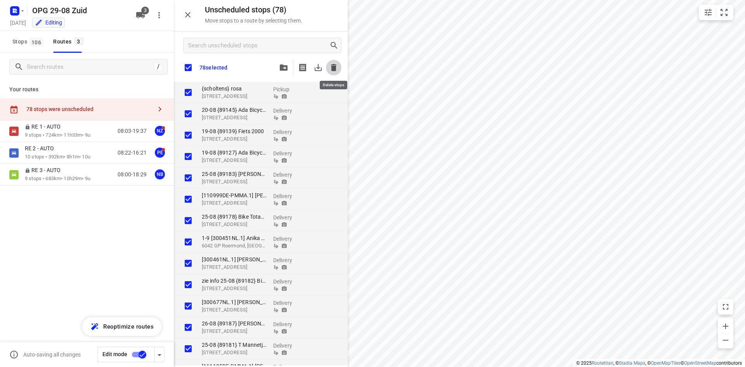
checkbox input "true"
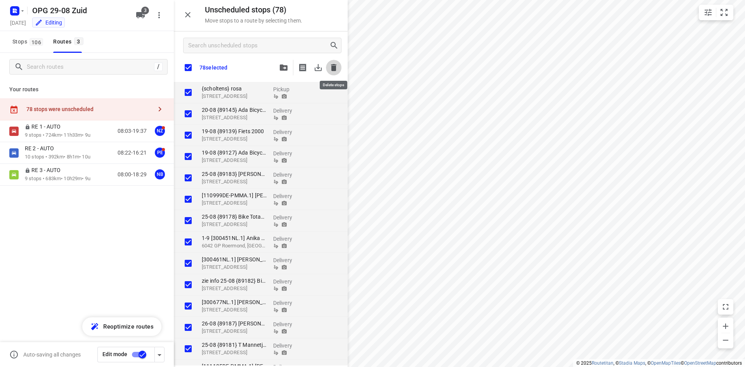
checkbox input "true"
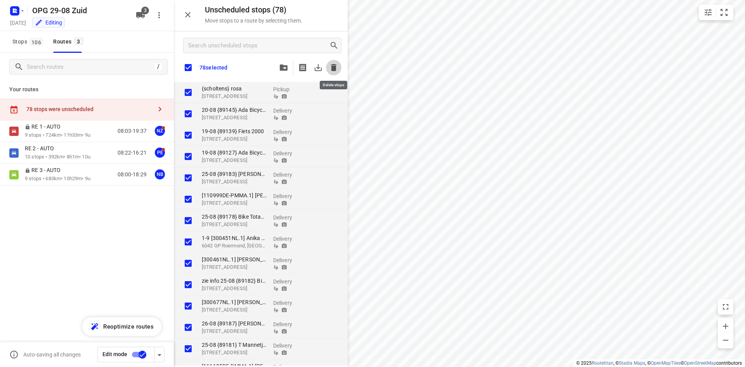
checkbox input "true"
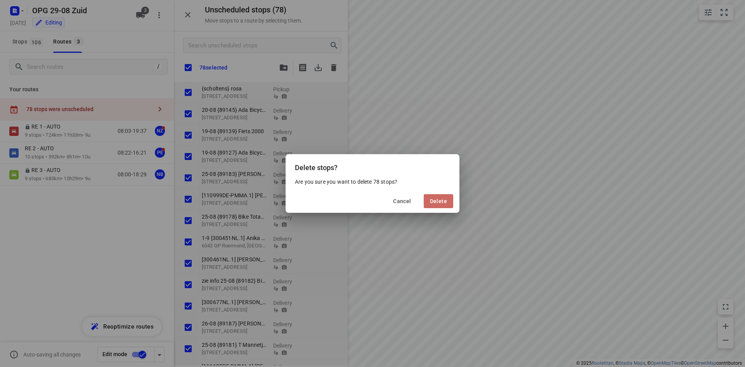
click at [434, 201] on span "Delete" at bounding box center [438, 201] width 17 height 6
checkbox input "true"
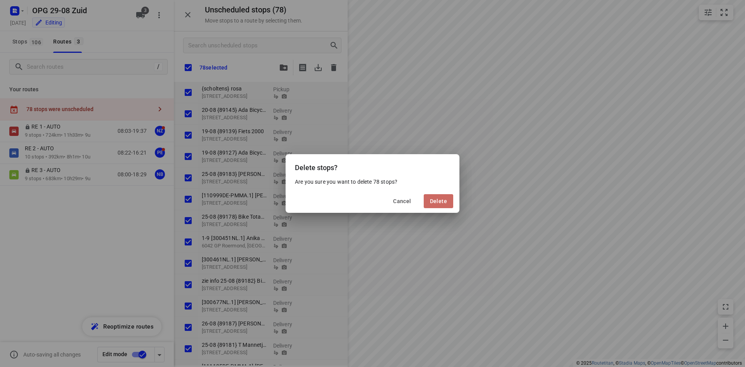
checkbox input "true"
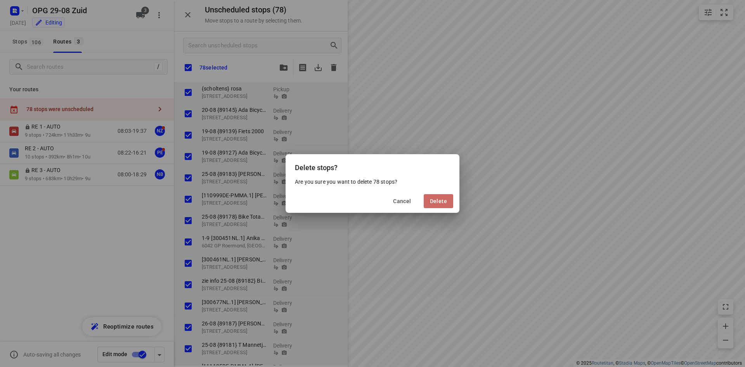
checkbox input "true"
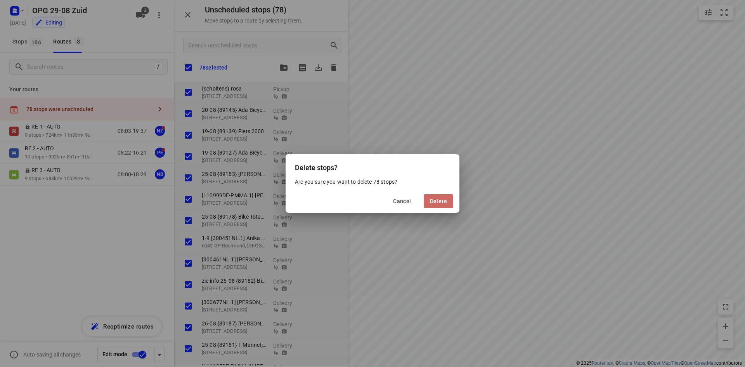
checkbox input "true"
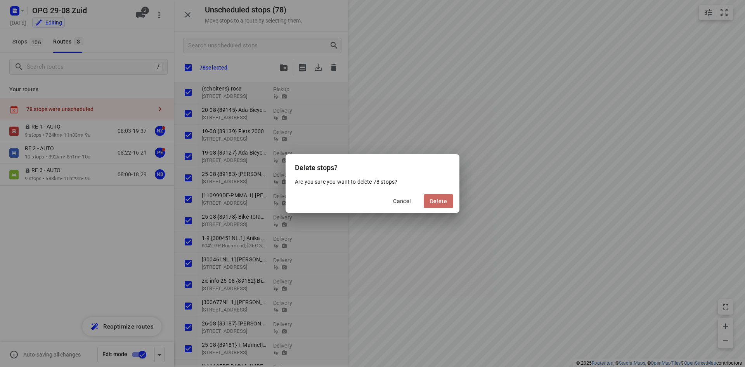
checkbox input "true"
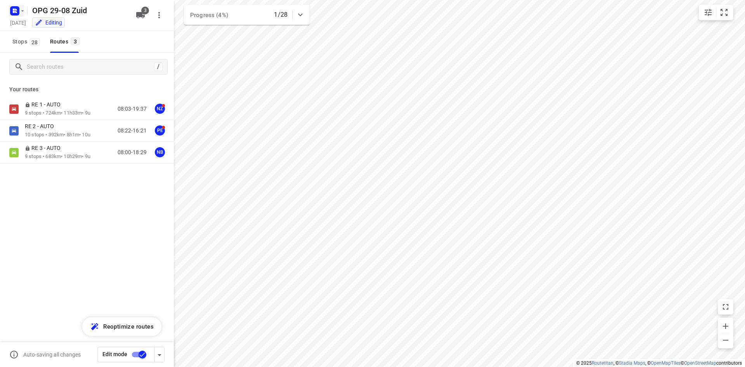
click at [17, 7] on rect "button" at bounding box center [14, 10] width 9 height 9
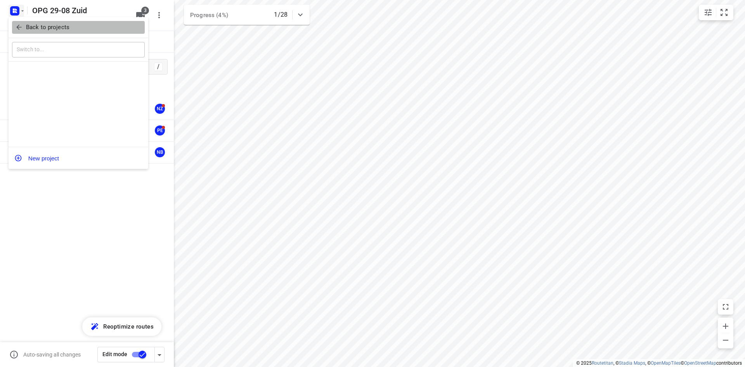
drag, startPoint x: 22, startPoint y: 33, endPoint x: 27, endPoint y: 30, distance: 5.4
click at [22, 33] on button "Back to projects" at bounding box center [78, 27] width 133 height 13
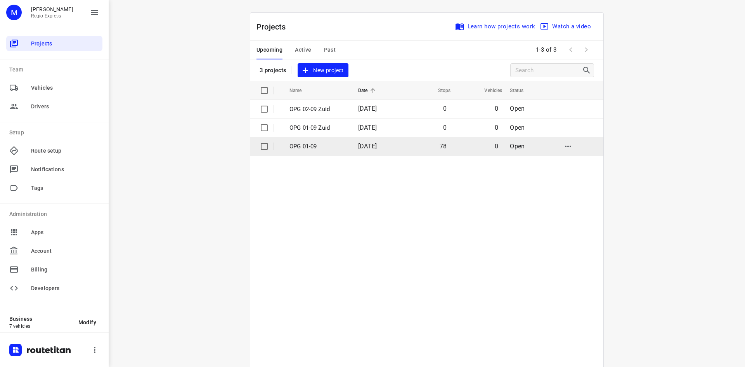
click at [341, 145] on p "OPG 01-09" at bounding box center [317, 146] width 57 height 9
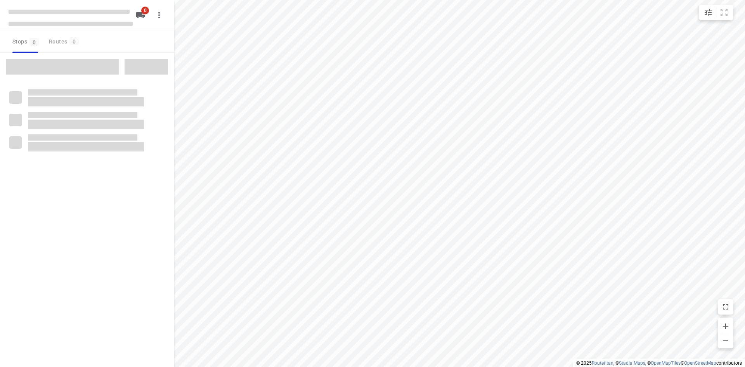
type input "distance"
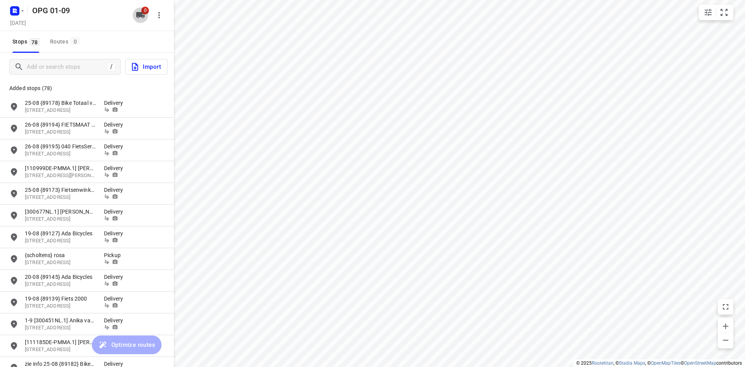
click at [143, 15] on icon "button" at bounding box center [140, 14] width 9 height 9
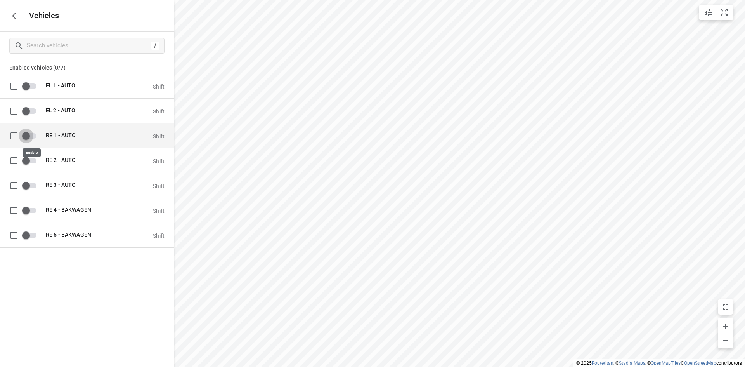
click at [31, 136] on input "grid" at bounding box center [26, 135] width 44 height 15
checkbox input "true"
click at [17, 20] on icon "button" at bounding box center [14, 15] width 9 height 9
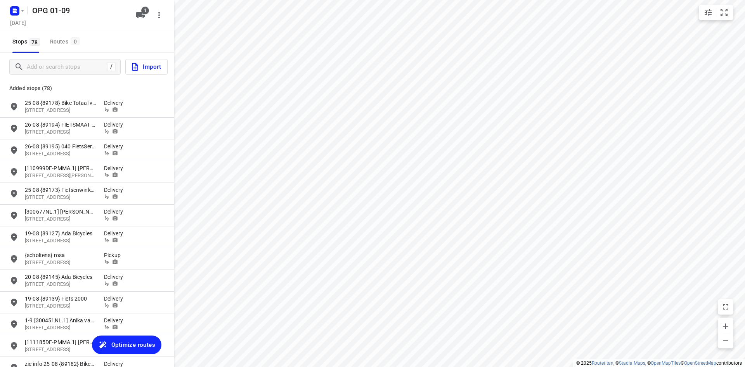
click at [131, 343] on span "Optimize routes" at bounding box center [133, 344] width 44 height 10
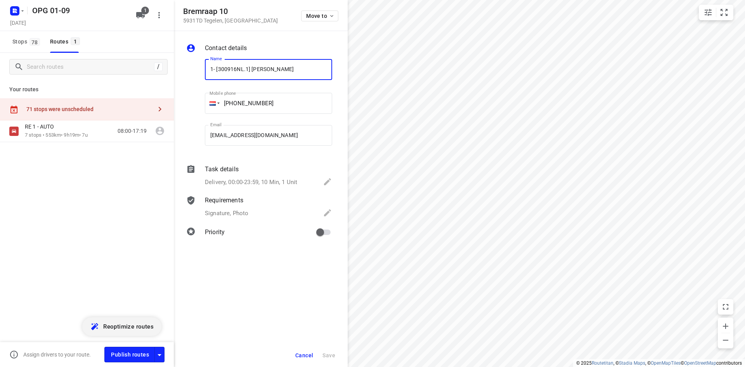
click at [214, 66] on input "1- [300916NL.1] [PERSON_NAME]" at bounding box center [268, 69] width 127 height 21
type input "1-9 [300916NL.1] [PERSON_NAME]"
click at [332, 13] on icon "button" at bounding box center [332, 16] width 6 height 6
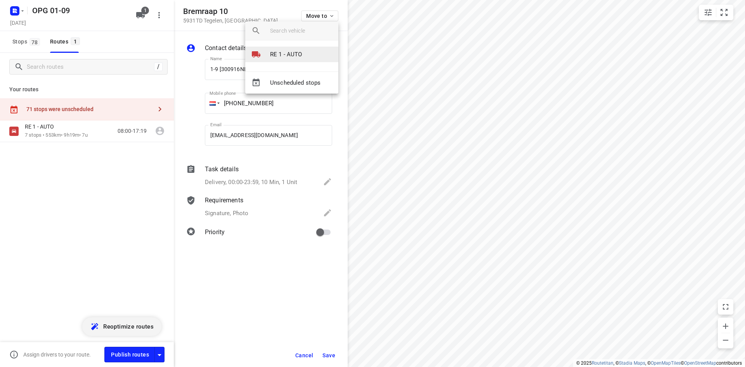
click at [296, 58] on p "RE 1 - AUTO" at bounding box center [286, 54] width 32 height 9
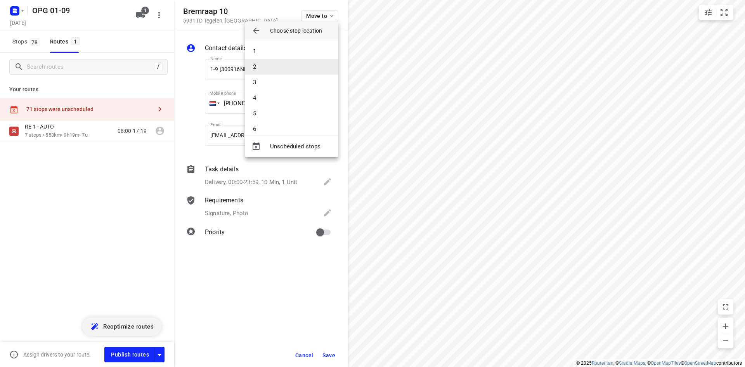
click at [284, 70] on li "2" at bounding box center [291, 67] width 93 height 16
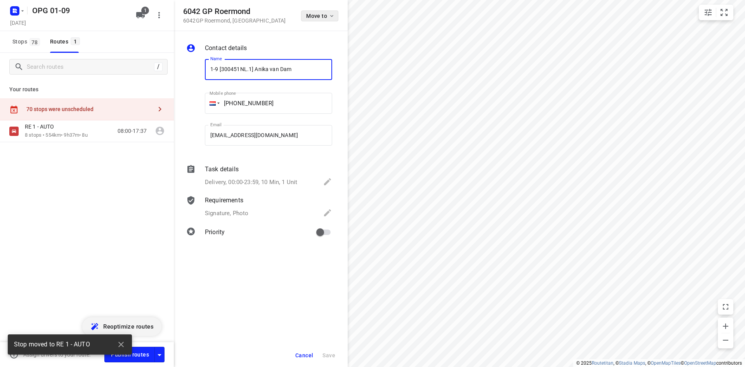
click at [318, 15] on span "Move to" at bounding box center [320, 16] width 29 height 6
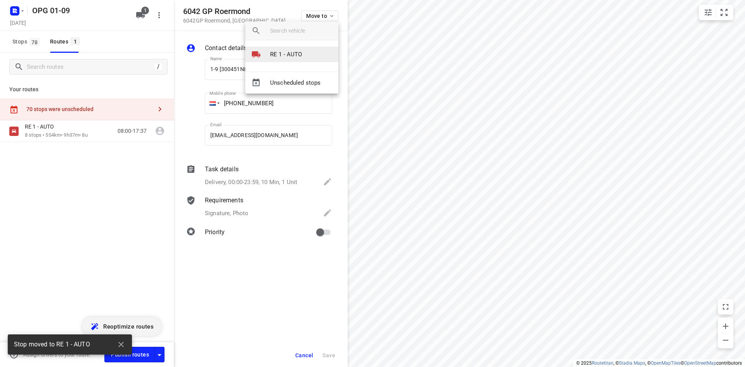
click at [308, 48] on li "RE 1 - AUTO" at bounding box center [291, 55] width 93 height 16
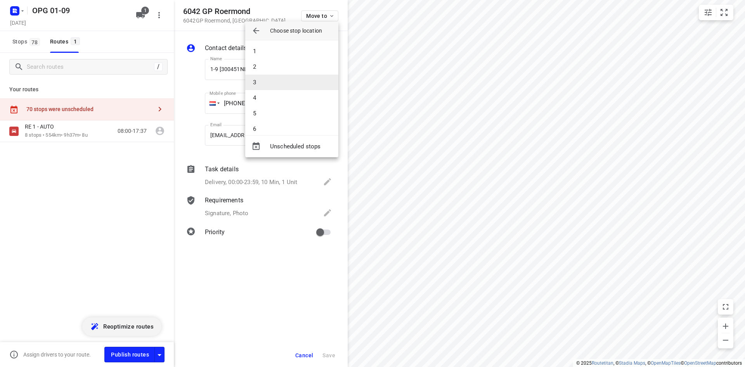
click at [283, 85] on li "3" at bounding box center [291, 82] width 93 height 16
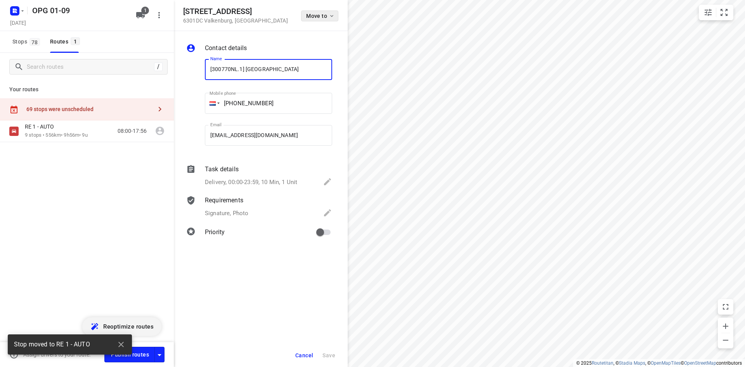
click at [314, 20] on button "Move to" at bounding box center [319, 15] width 37 height 11
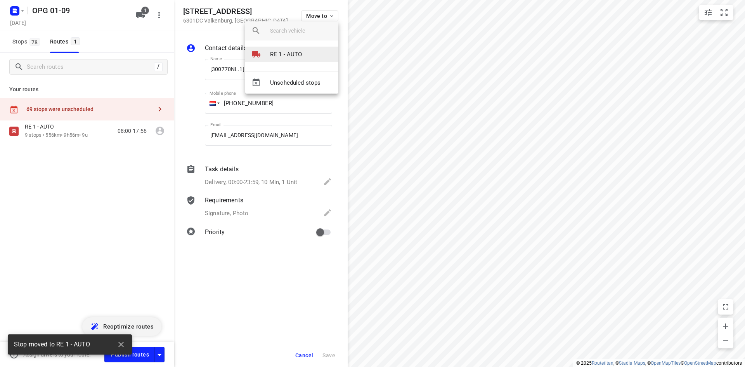
click at [299, 48] on li "RE 1 - AUTO" at bounding box center [291, 55] width 93 height 16
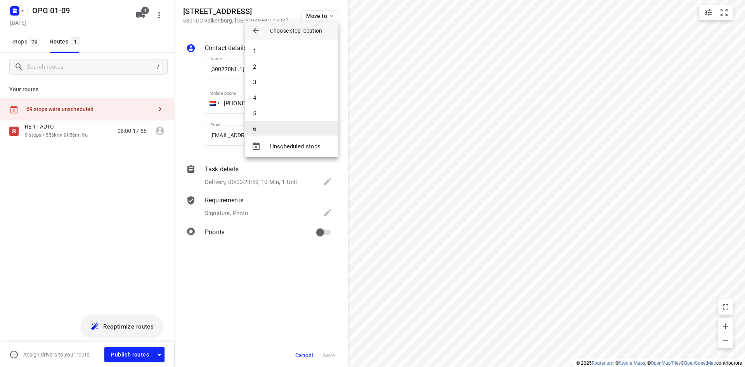
click at [267, 126] on li "6" at bounding box center [291, 129] width 93 height 16
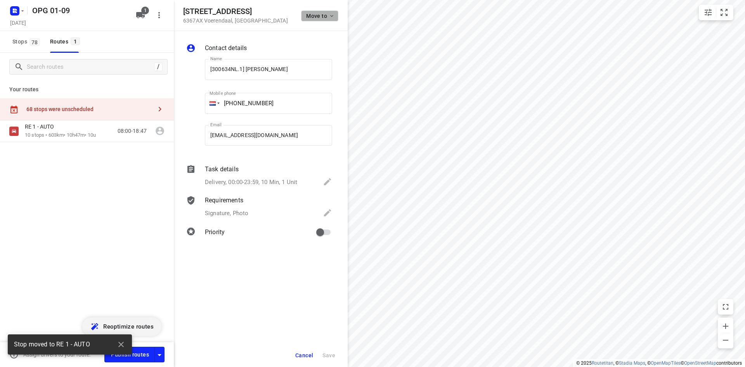
click at [319, 16] on span "Move to" at bounding box center [320, 16] width 29 height 6
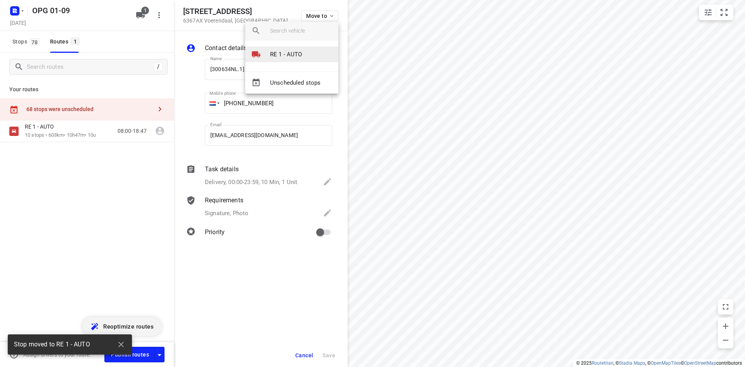
click at [294, 52] on p "RE 1 - AUTO" at bounding box center [286, 54] width 32 height 9
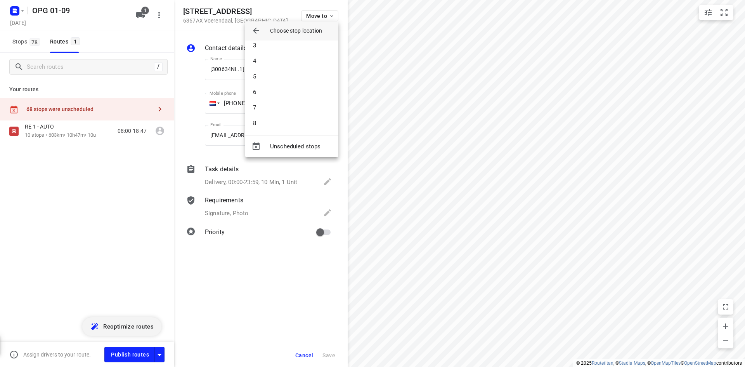
scroll to position [70, 0]
click at [272, 78] on li "7" at bounding box center [291, 75] width 93 height 16
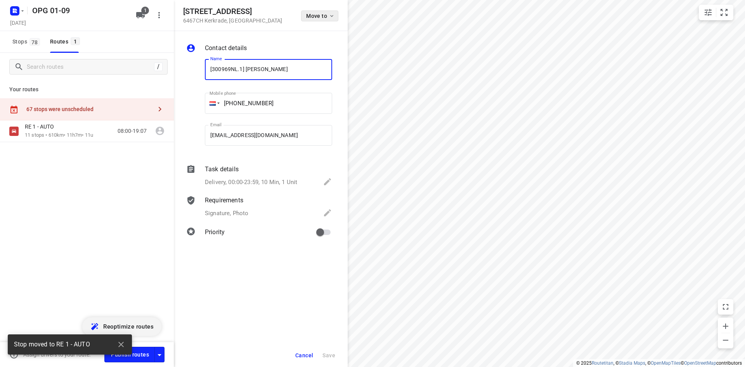
click at [319, 21] on button "Move to" at bounding box center [319, 15] width 37 height 11
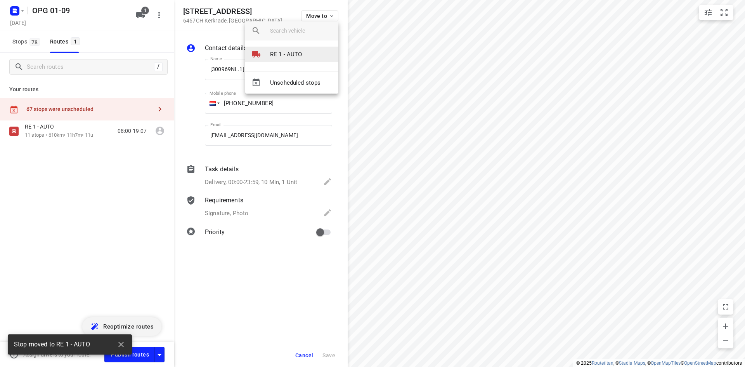
click at [301, 52] on p "RE 1 - AUTO" at bounding box center [286, 54] width 32 height 9
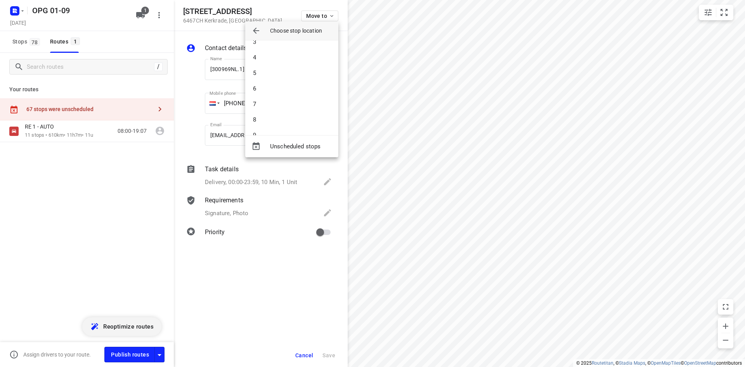
scroll to position [78, 0]
click at [268, 86] on li "8" at bounding box center [291, 82] width 93 height 16
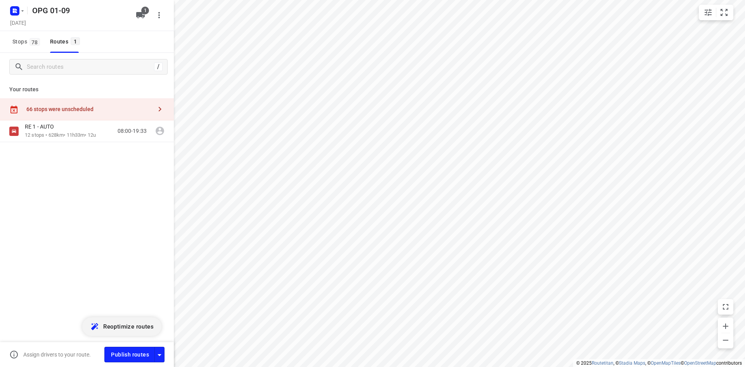
click at [77, 110] on div "66 stops were unscheduled" at bounding box center [89, 109] width 126 height 6
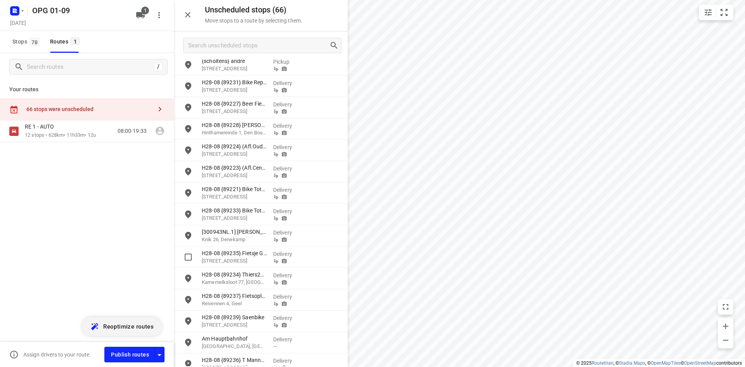
scroll to position [1103, 0]
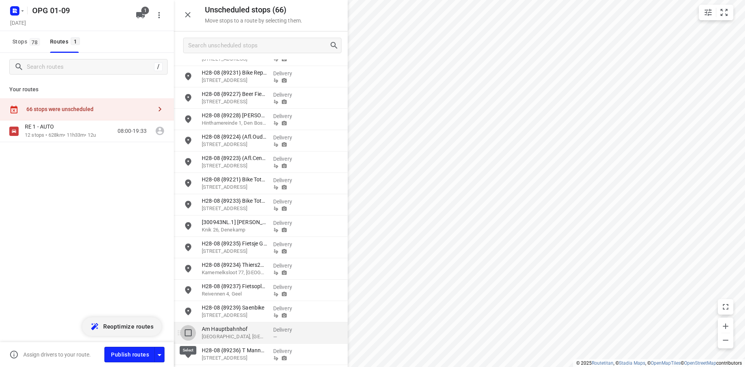
click at [189, 338] on input "grid" at bounding box center [188, 333] width 16 height 16
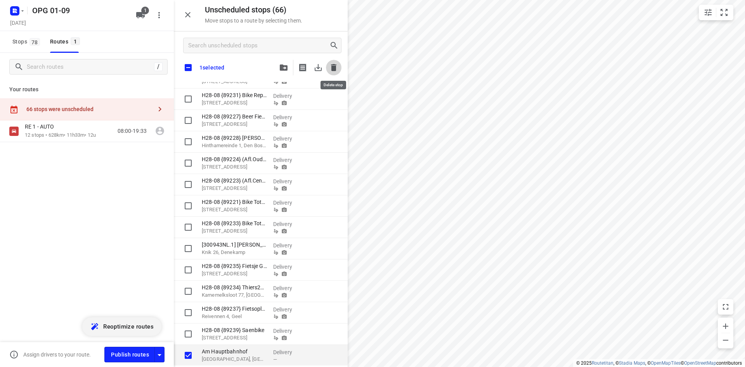
click at [331, 67] on icon "button" at bounding box center [333, 67] width 5 height 7
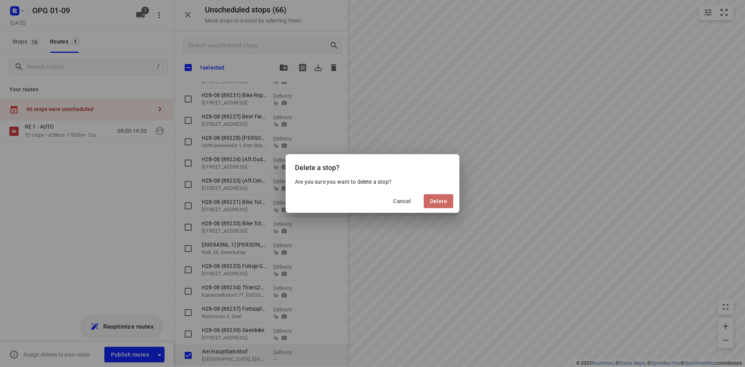
click at [434, 201] on span "Delete" at bounding box center [438, 201] width 17 height 6
checkbox input "true"
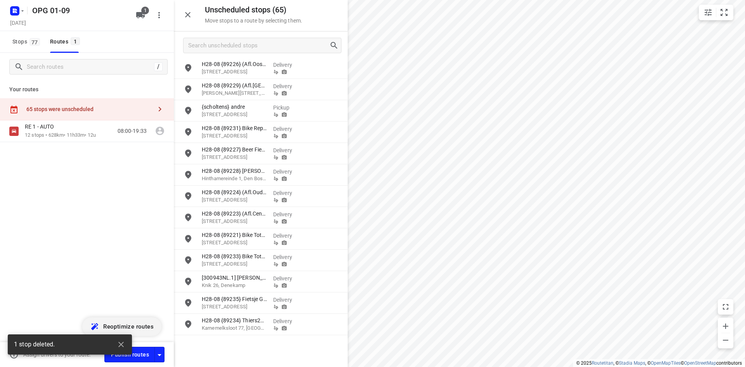
scroll to position [964, 0]
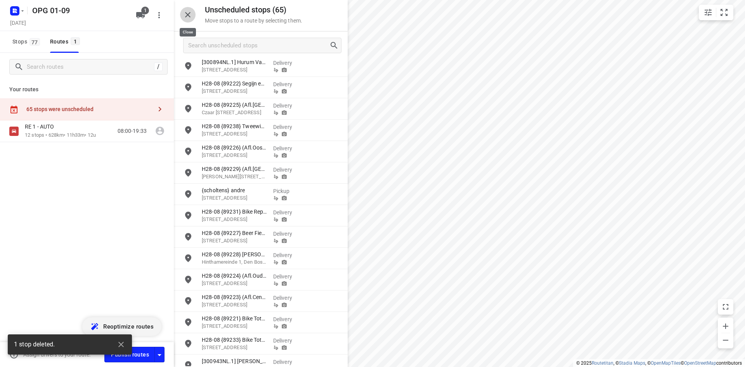
click at [189, 14] on icon "button" at bounding box center [187, 14] width 5 height 5
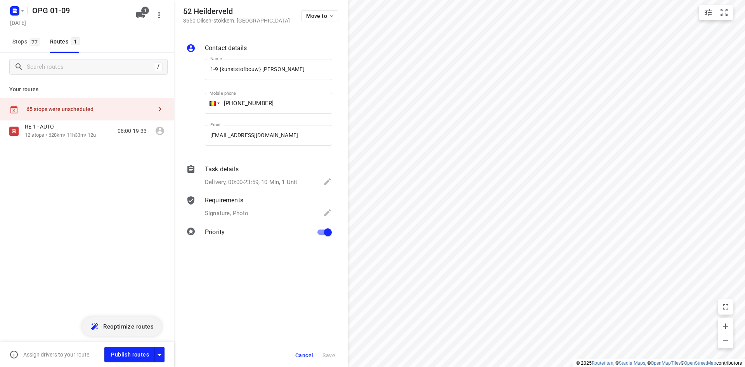
drag, startPoint x: 315, startPoint y: 348, endPoint x: 322, endPoint y: 338, distance: 11.4
click at [316, 347] on div "Cancel Save" at bounding box center [261, 354] width 174 height 23
drag, startPoint x: 311, startPoint y: 355, endPoint x: 334, endPoint y: 342, distance: 25.9
click at [314, 353] on button "Cancel" at bounding box center [304, 355] width 24 height 14
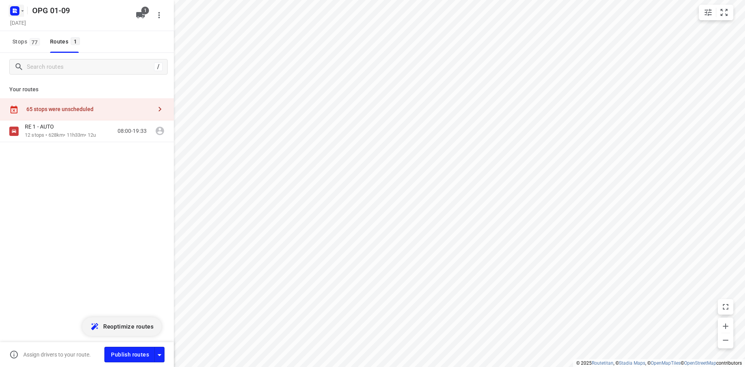
click at [19, 10] on icon "button" at bounding box center [22, 11] width 6 height 6
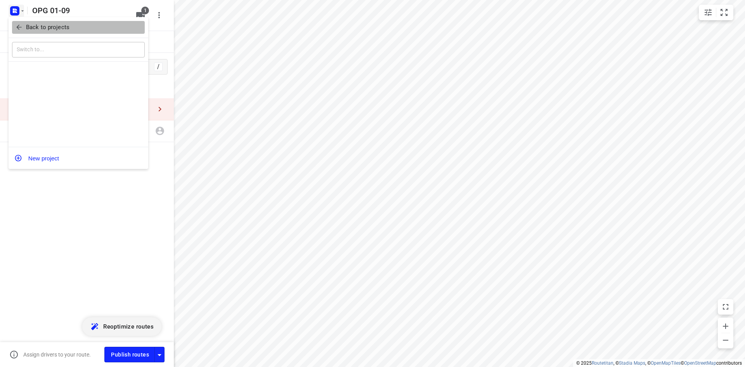
click at [22, 24] on icon "button" at bounding box center [19, 27] width 8 height 8
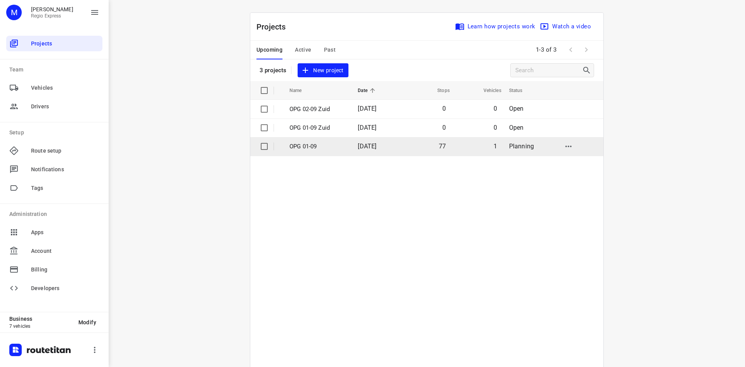
click at [408, 144] on td "77" at bounding box center [426, 146] width 50 height 19
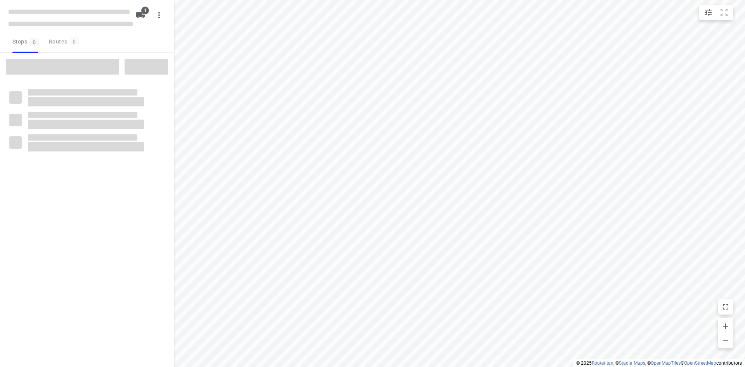
type input "distance"
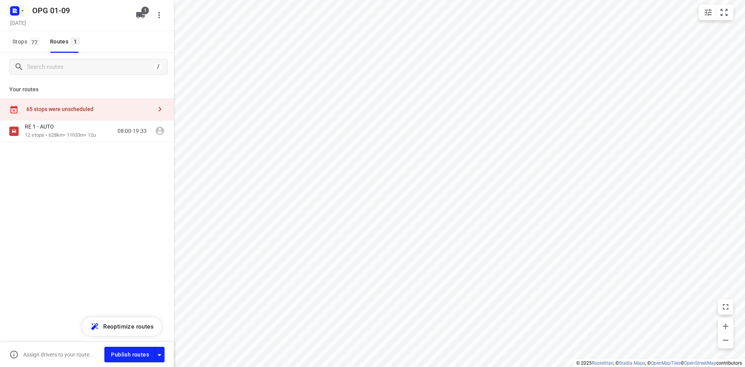
click at [11, 16] on icon "button" at bounding box center [15, 11] width 12 height 12
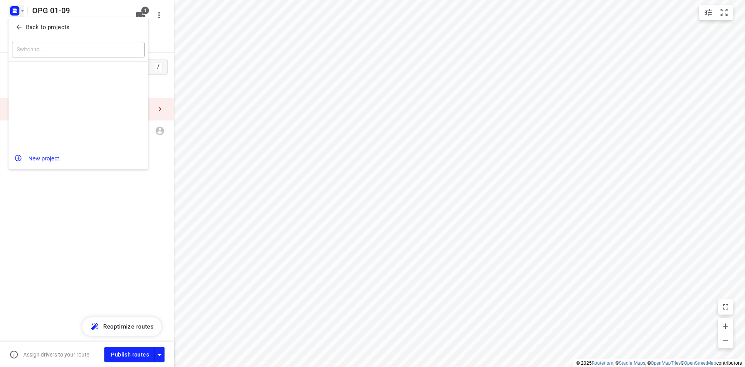
click at [15, 28] on icon "button" at bounding box center [19, 27] width 8 height 8
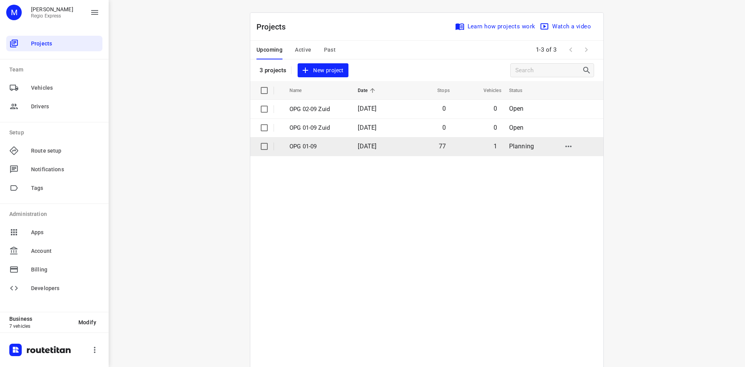
click at [418, 140] on td "77" at bounding box center [426, 146] width 50 height 19
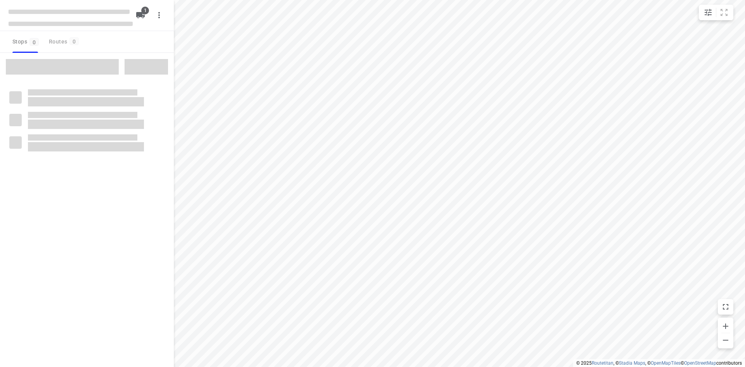
type input "distance"
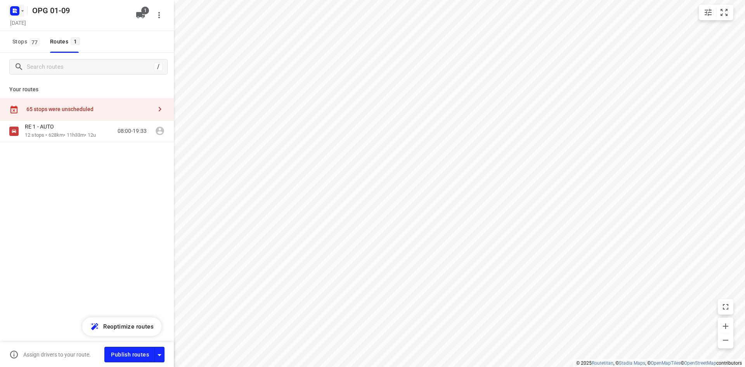
click at [19, 7] on icon "button" at bounding box center [15, 11] width 12 height 12
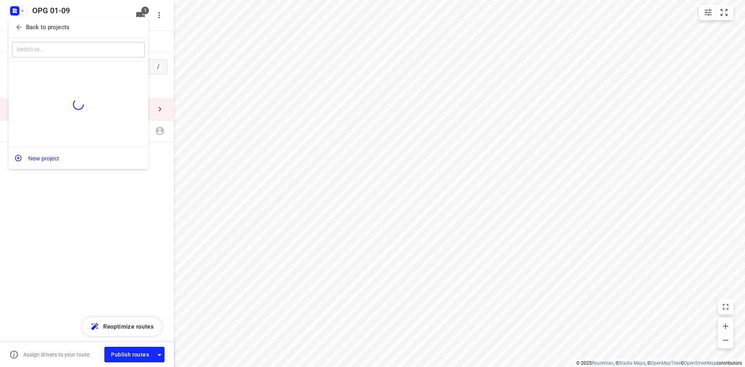
click at [19, 24] on icon "button" at bounding box center [19, 27] width 8 height 8
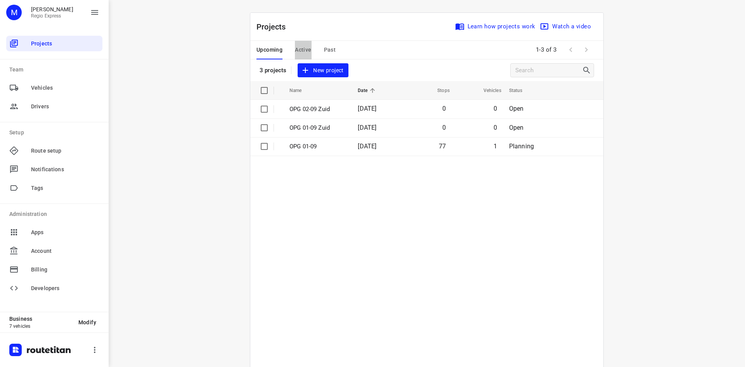
click at [297, 48] on span "Active" at bounding box center [303, 50] width 16 height 10
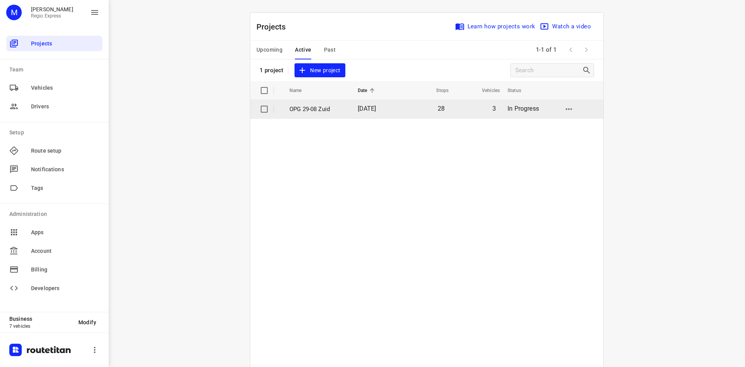
click at [317, 112] on p "OPG 29-08 Zuid" at bounding box center [317, 109] width 57 height 9
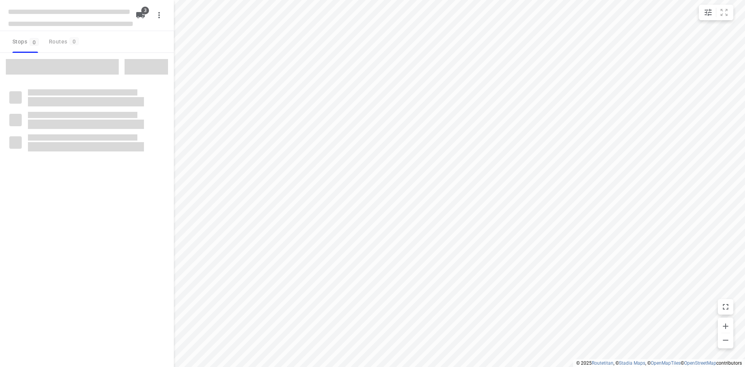
type input "distance"
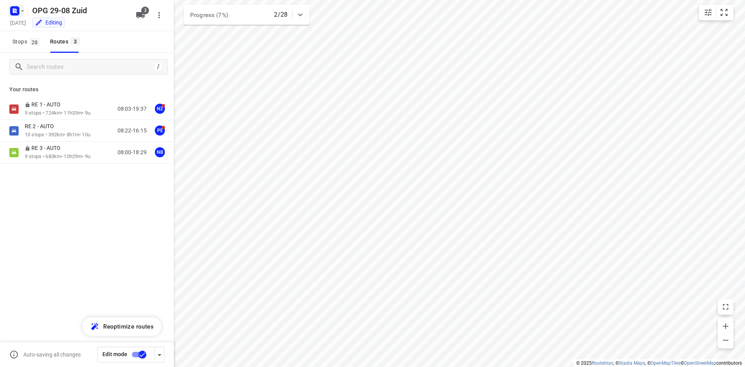
click at [17, 10] on rect "button" at bounding box center [14, 10] width 9 height 9
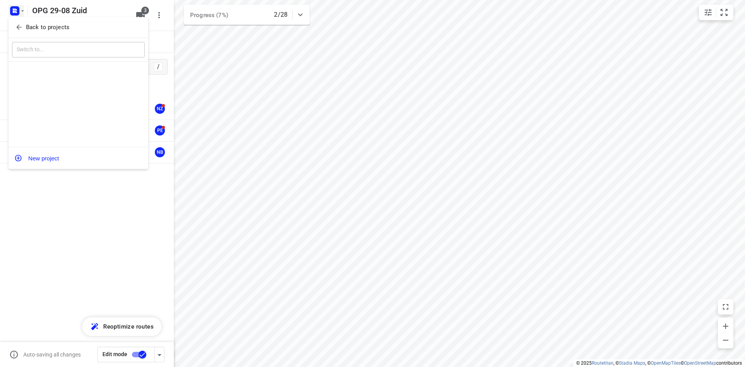
click at [28, 20] on div "Back to projects" at bounding box center [79, 27] width 140 height 21
click at [35, 25] on p "Back to projects" at bounding box center [47, 27] width 43 height 9
